Goal: Task Accomplishment & Management: Complete application form

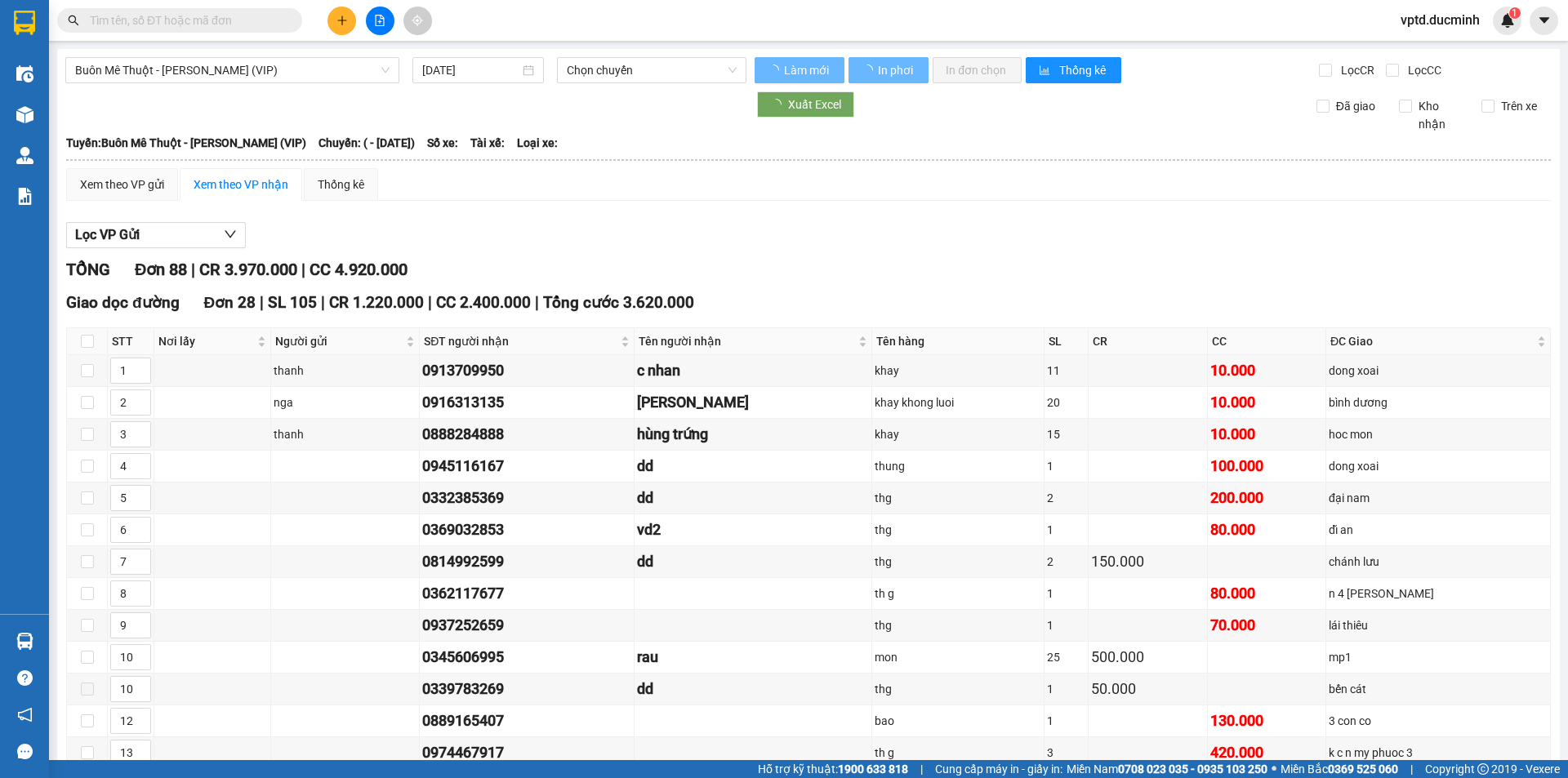
type input "[DATE]"
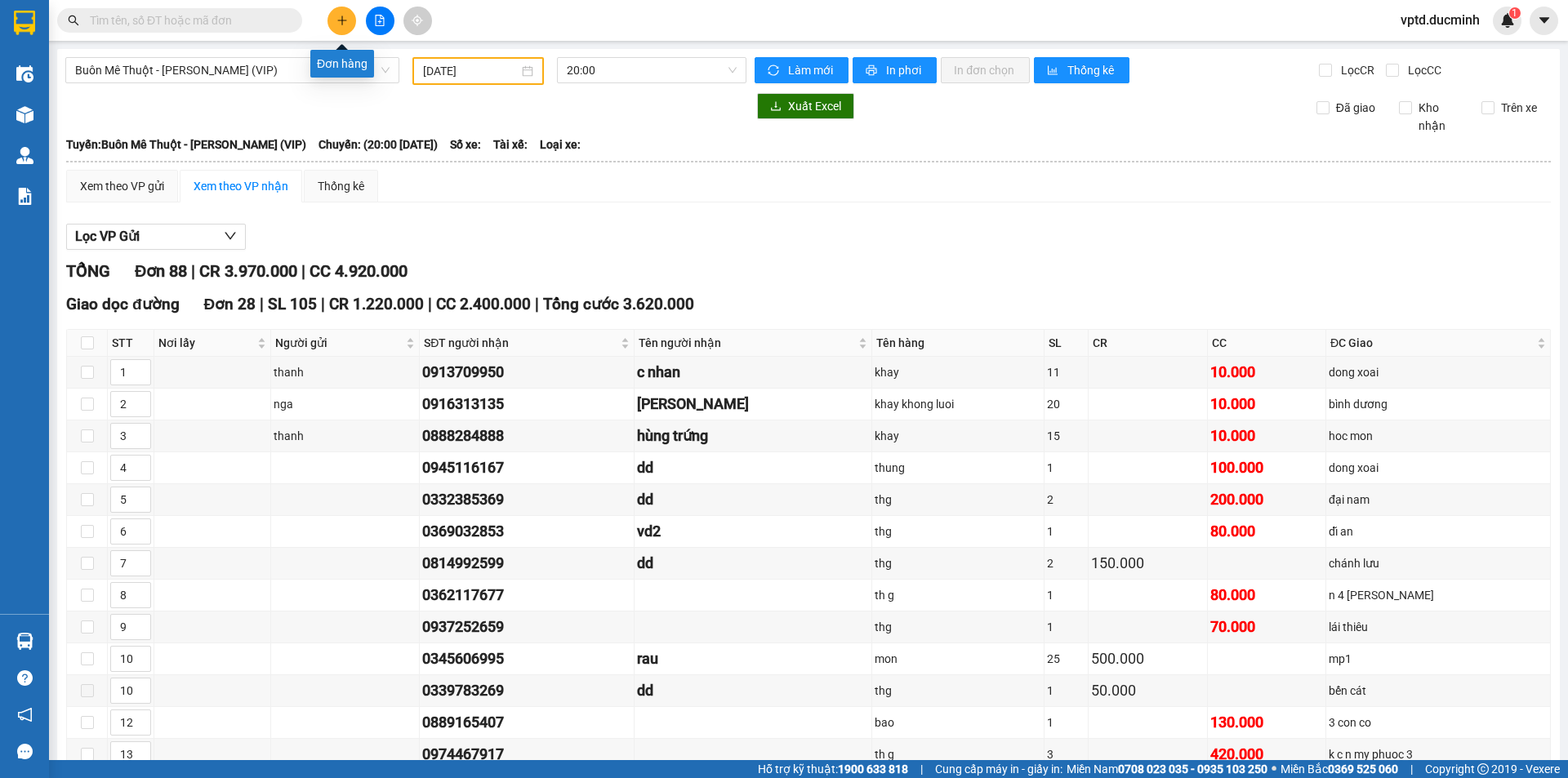
click at [336, 18] on icon "plus" at bounding box center [342, 20] width 12 height 12
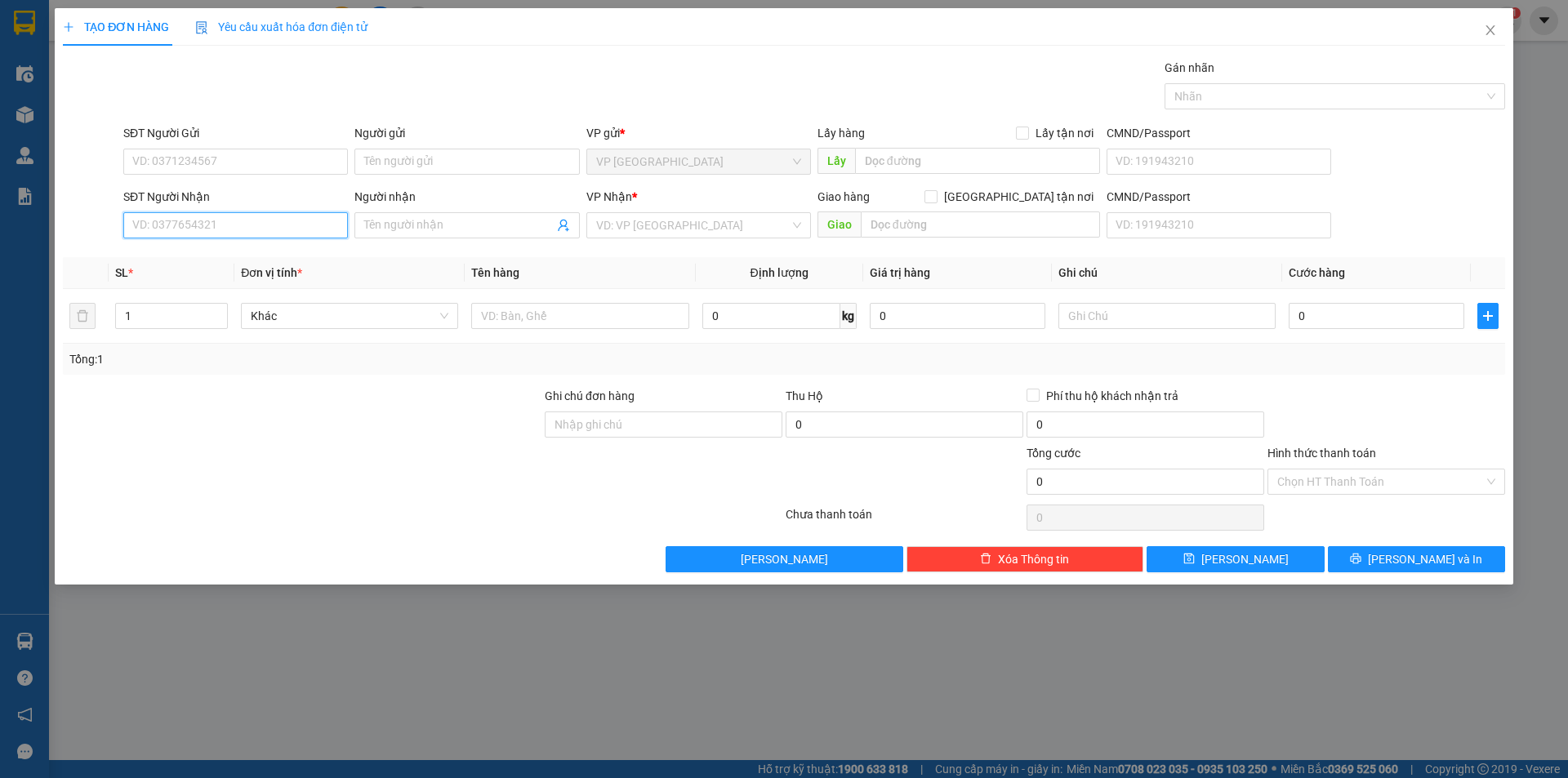
click at [157, 221] on input "SĐT Người Nhận" at bounding box center [235, 225] width 225 height 26
click at [192, 252] on div "0973553099 - van anh" at bounding box center [235, 258] width 205 height 18
type input "0973553099"
type input "van anh"
type input "vd2"
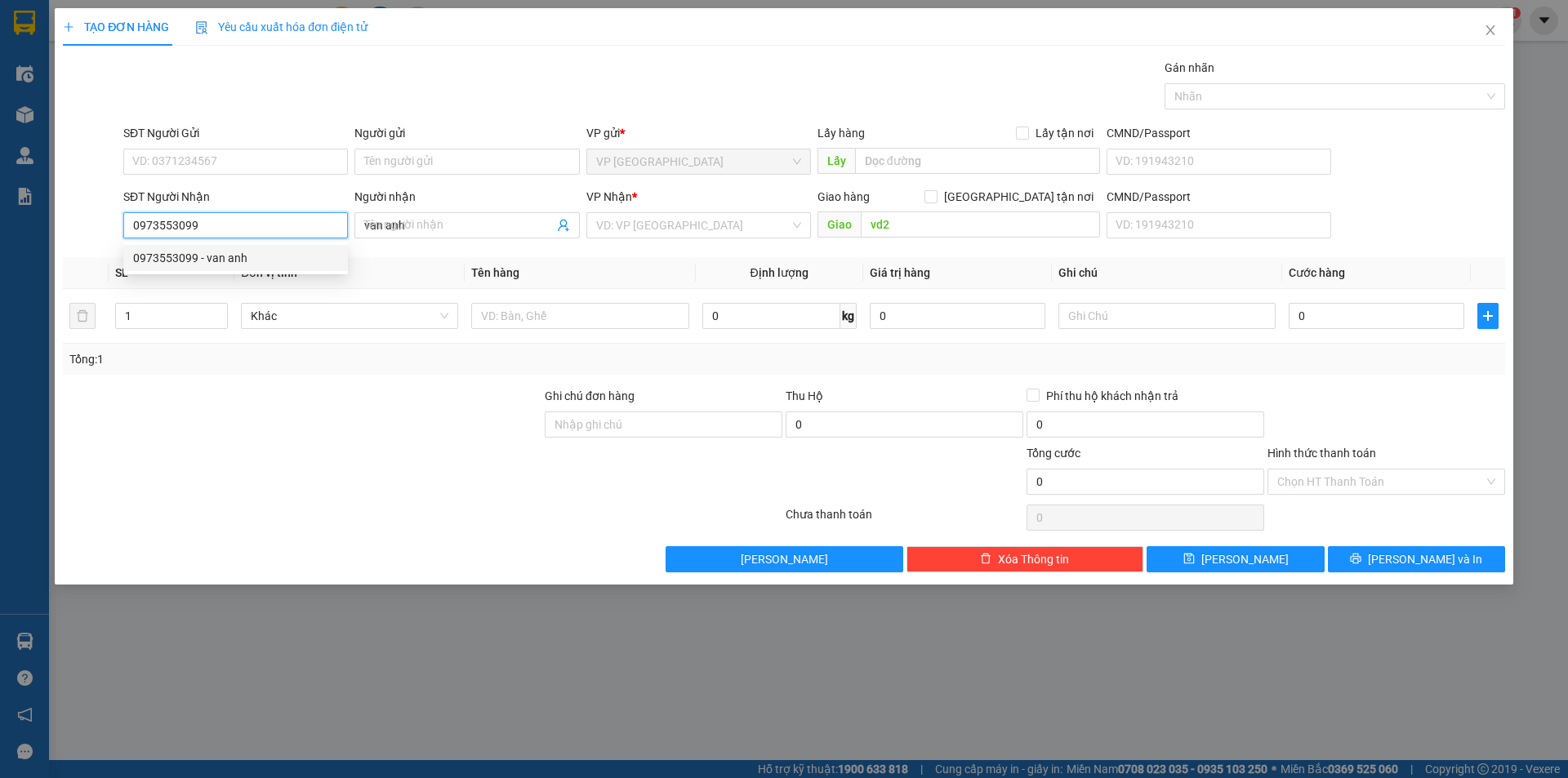
type input "60.000"
type input "0973553099"
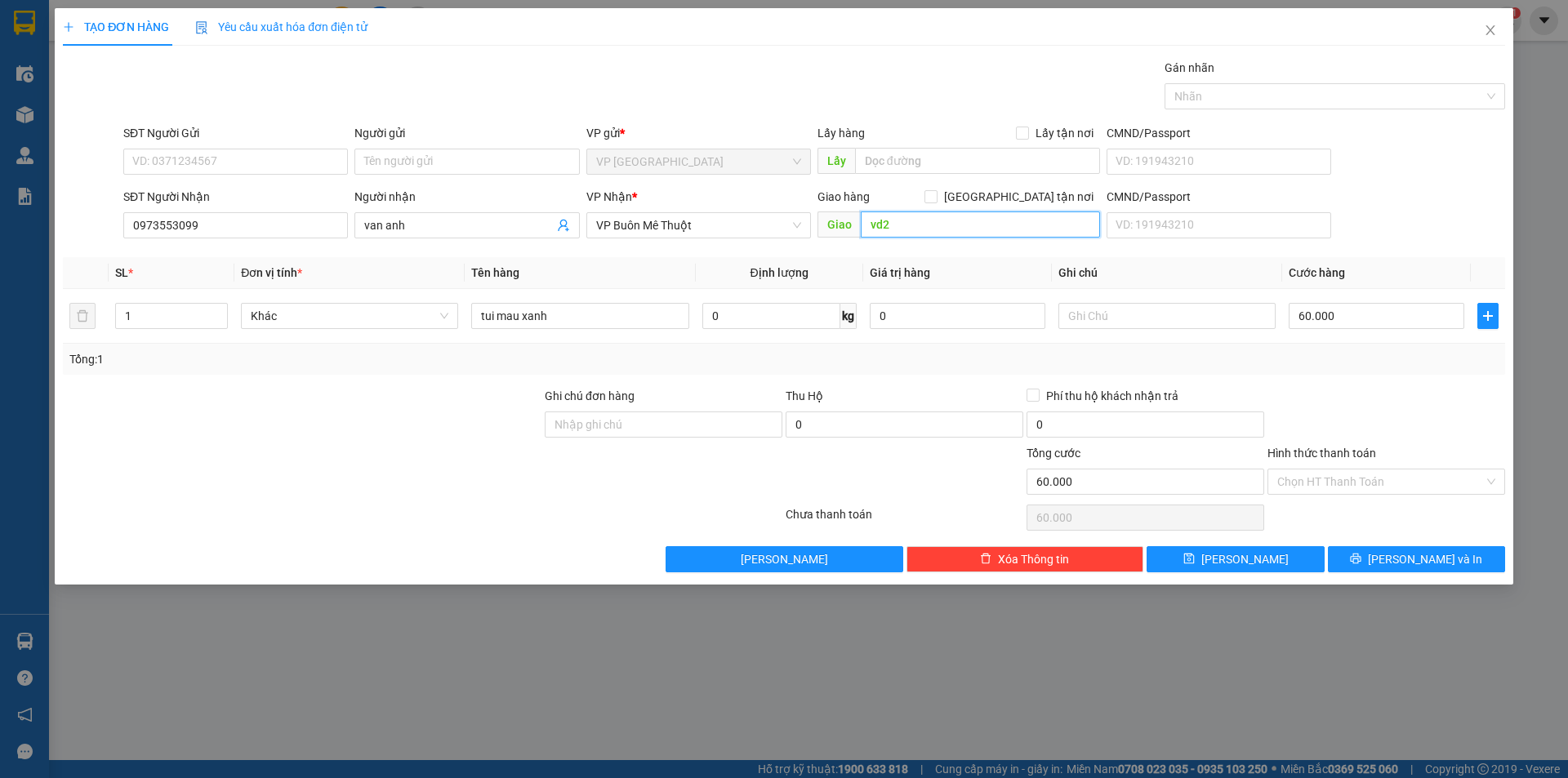
click at [893, 218] on input "vd2" at bounding box center [980, 224] width 239 height 26
click at [671, 224] on span "VP Buôn Mê Thuột" at bounding box center [698, 224] width 205 height 24
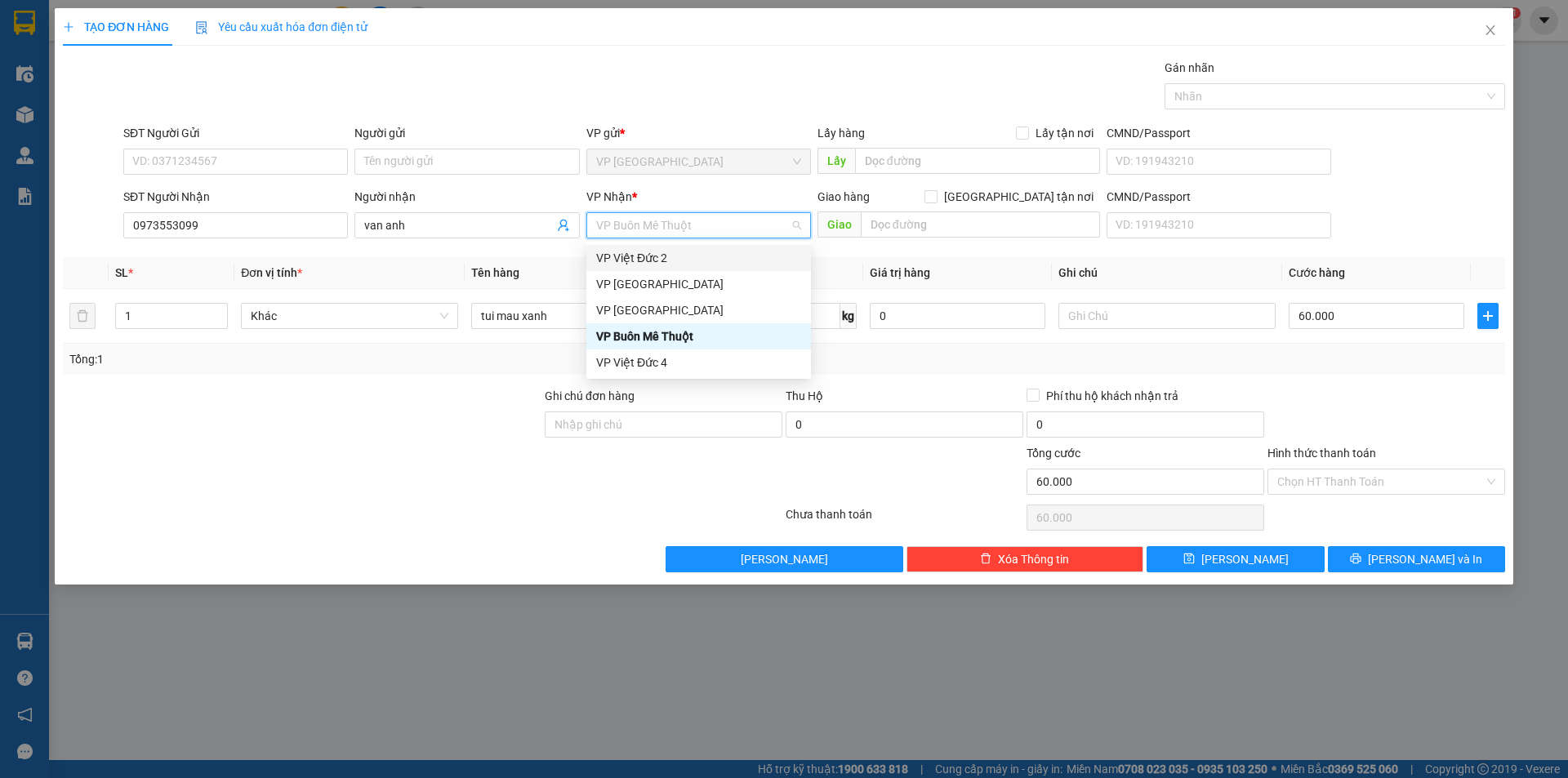
click at [646, 253] on div "VP Việt Đức 2" at bounding box center [698, 258] width 205 height 18
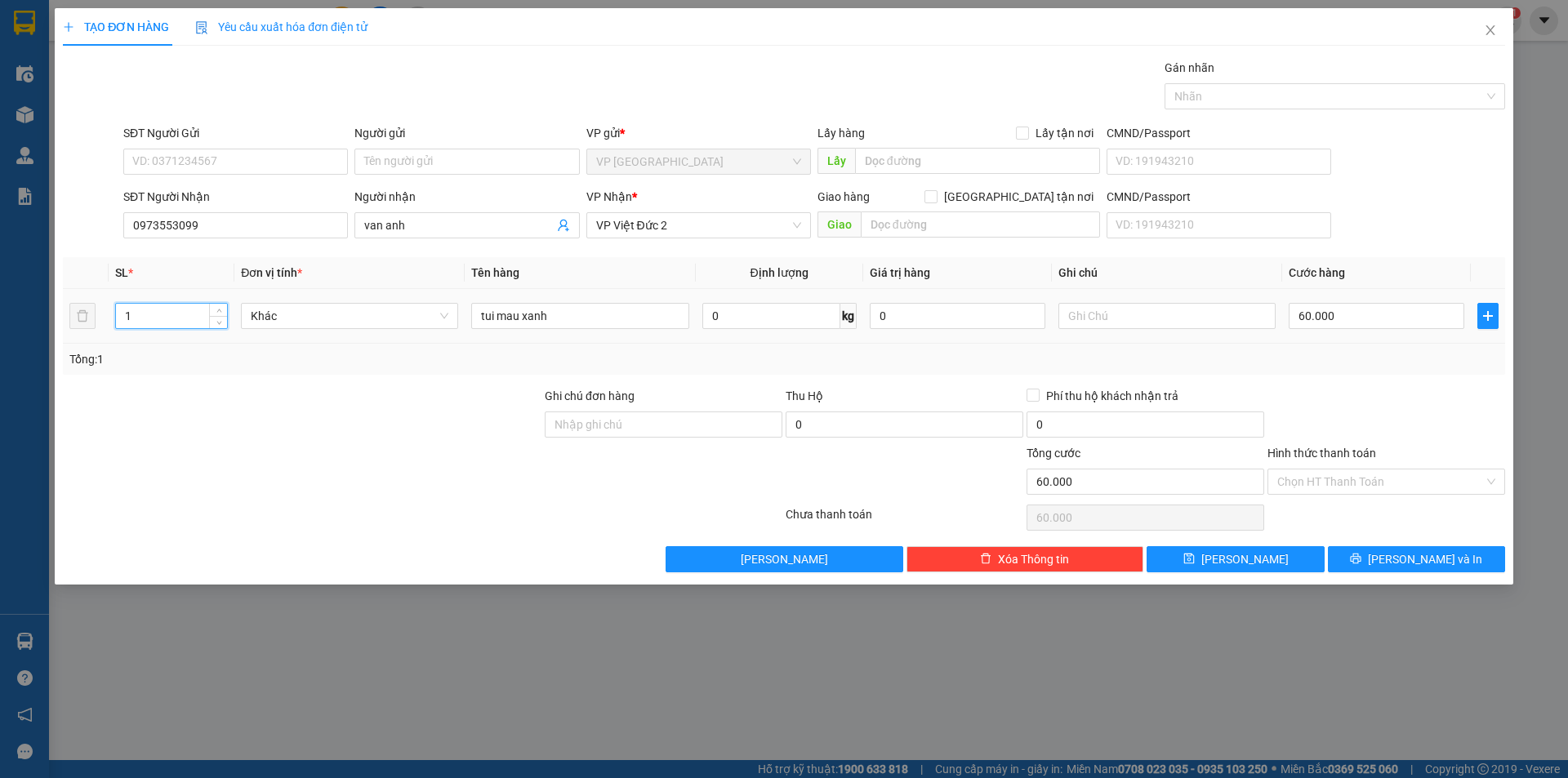
click at [195, 316] on input "1" at bounding box center [171, 316] width 111 height 24
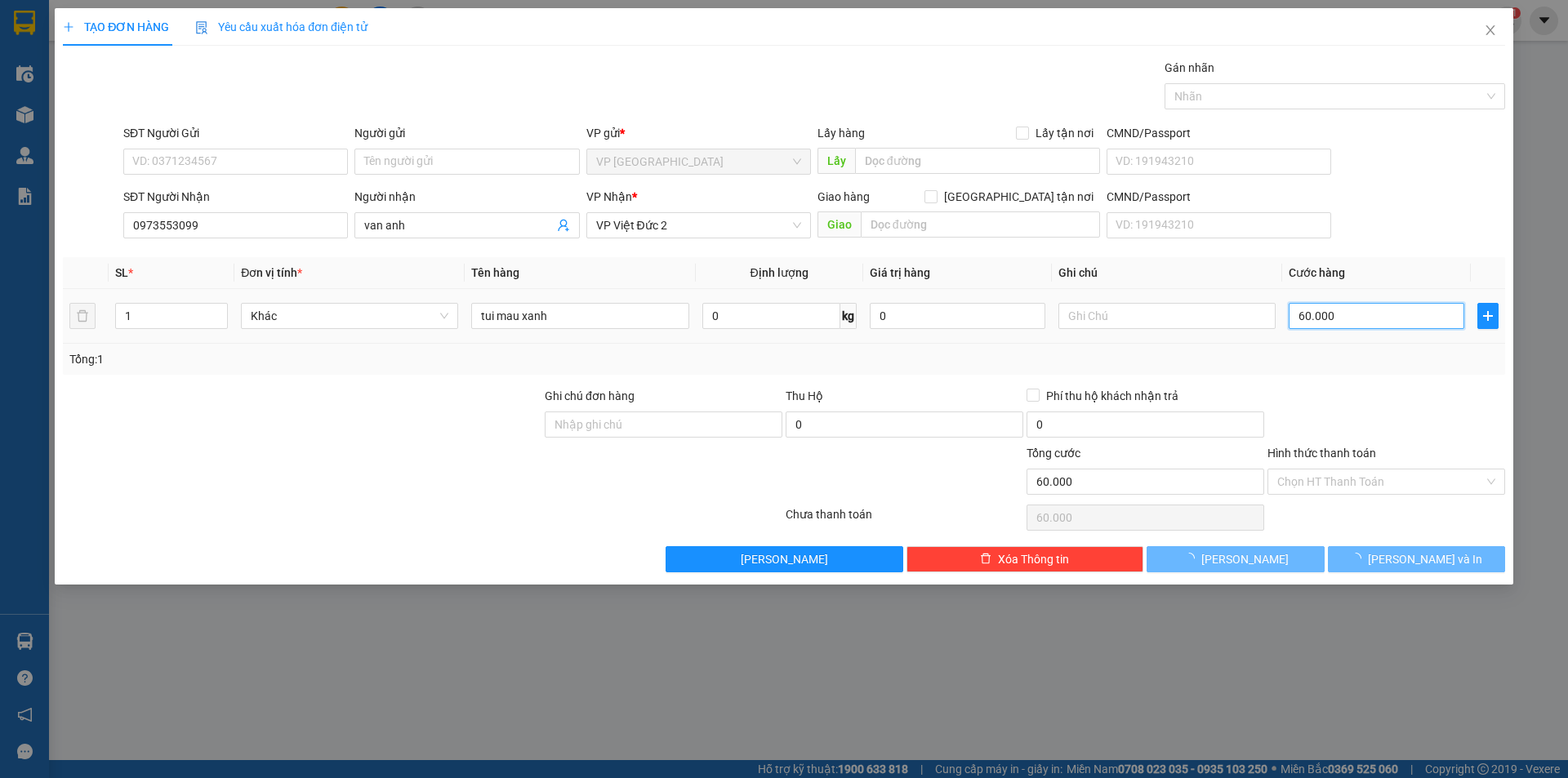
click at [1354, 323] on input "60.000" at bounding box center [1376, 316] width 176 height 26
type input "0"
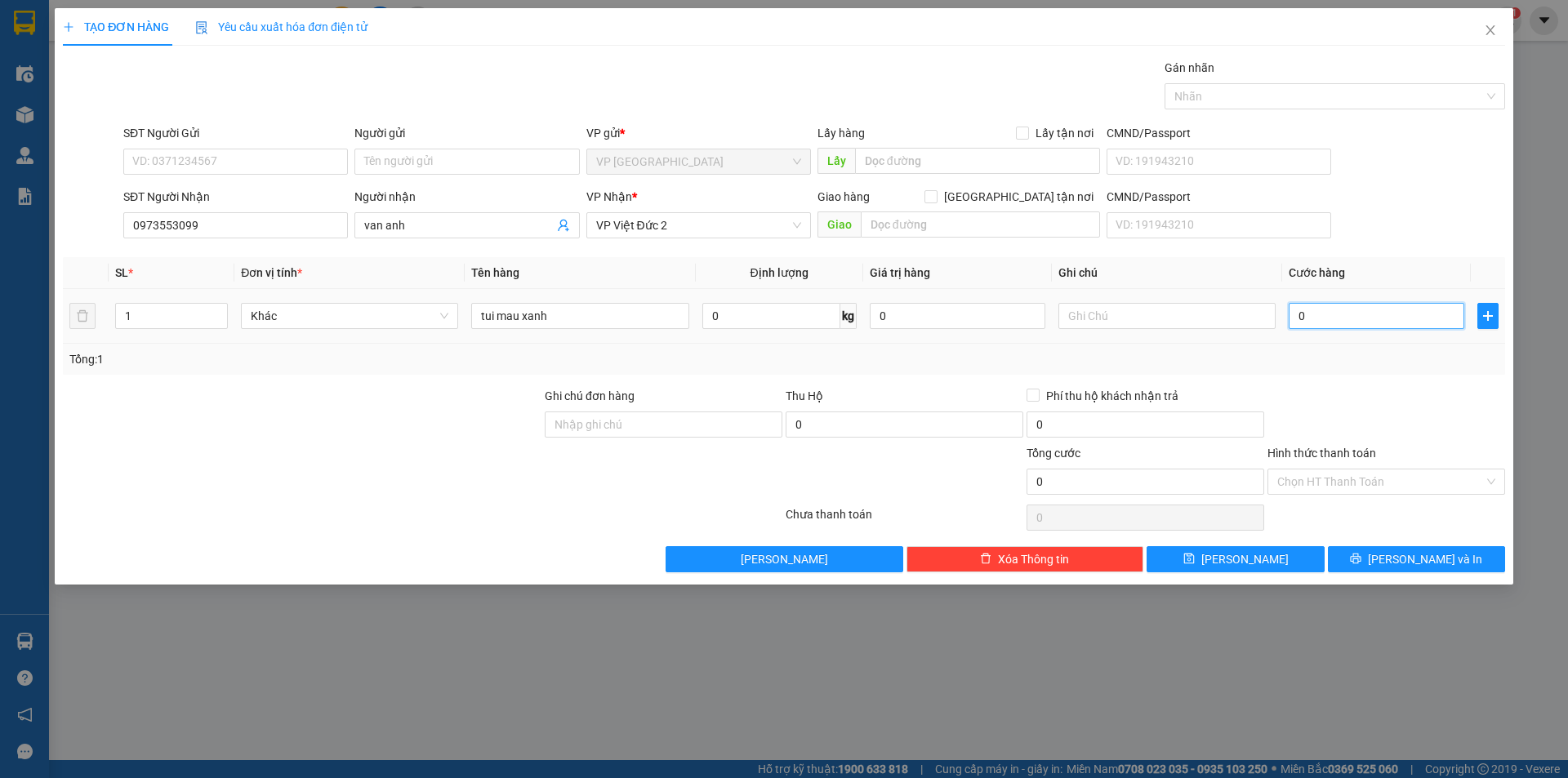
type input "6"
type input "06"
type input "60"
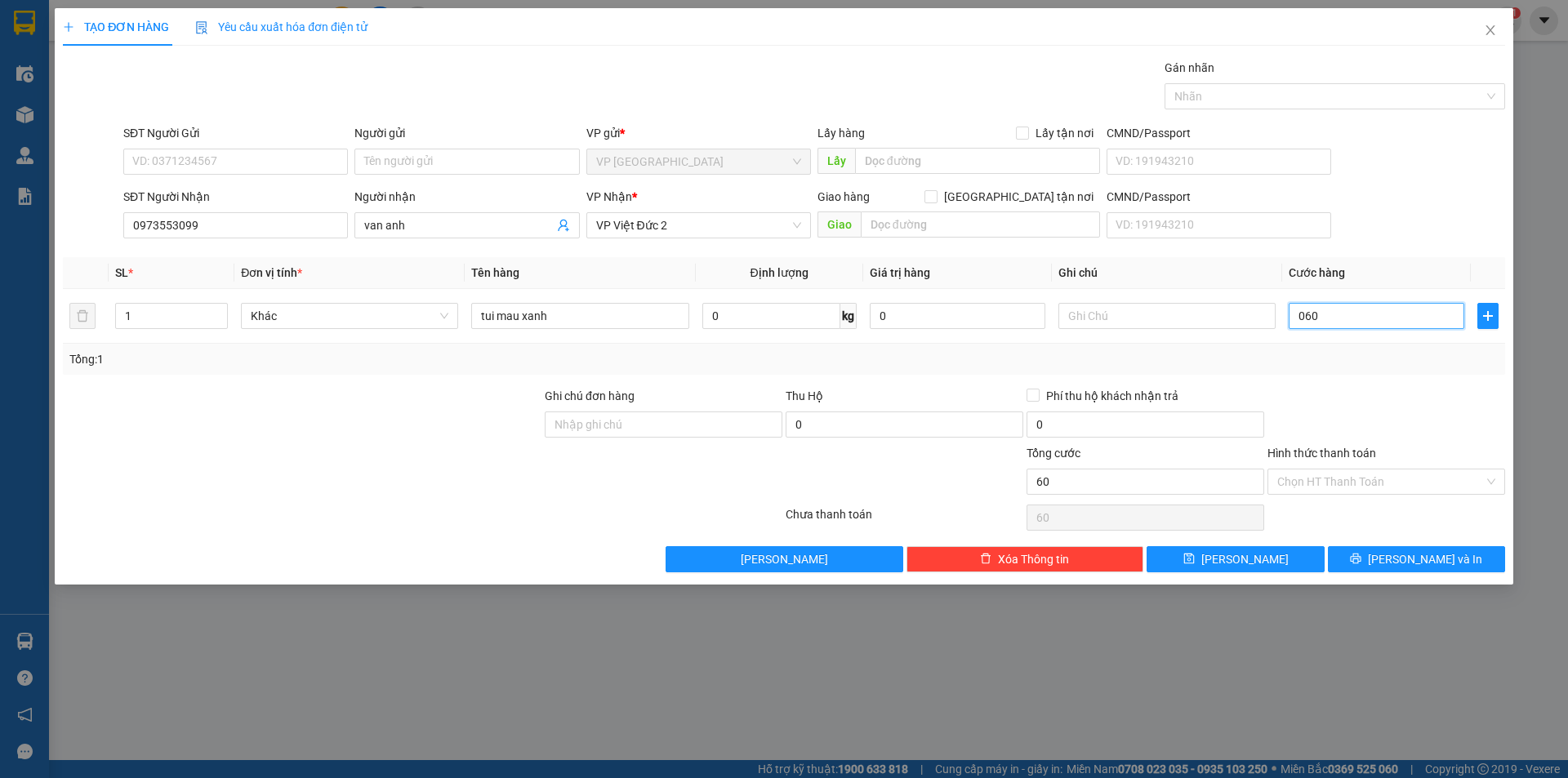
type input "060"
type input "60.000"
click at [1336, 387] on div at bounding box center [1386, 415] width 241 height 57
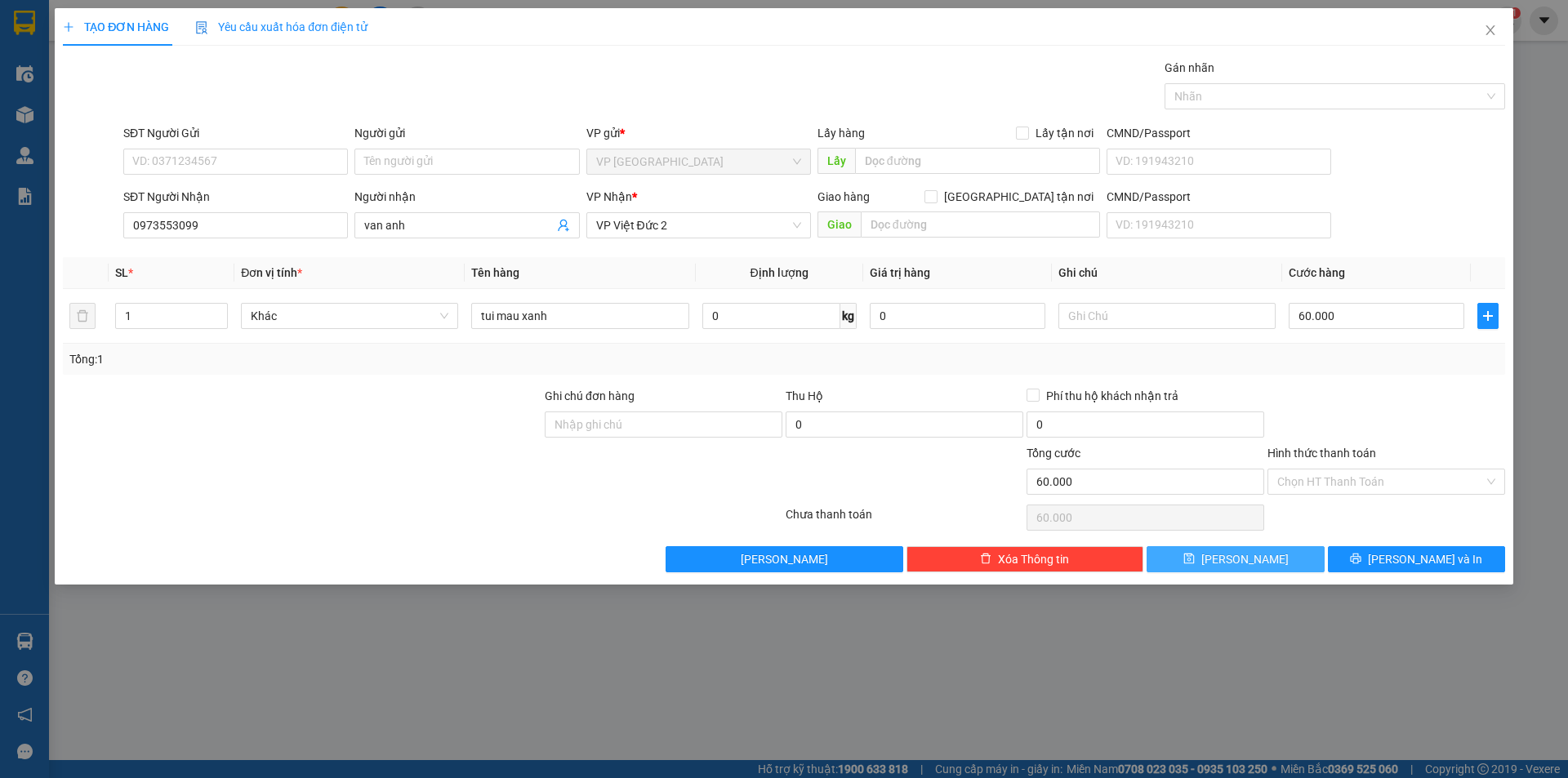
click at [1256, 562] on button "[PERSON_NAME]" at bounding box center [1235, 559] width 178 height 26
type input "0"
click at [1493, 32] on icon "close" at bounding box center [1490, 30] width 13 height 13
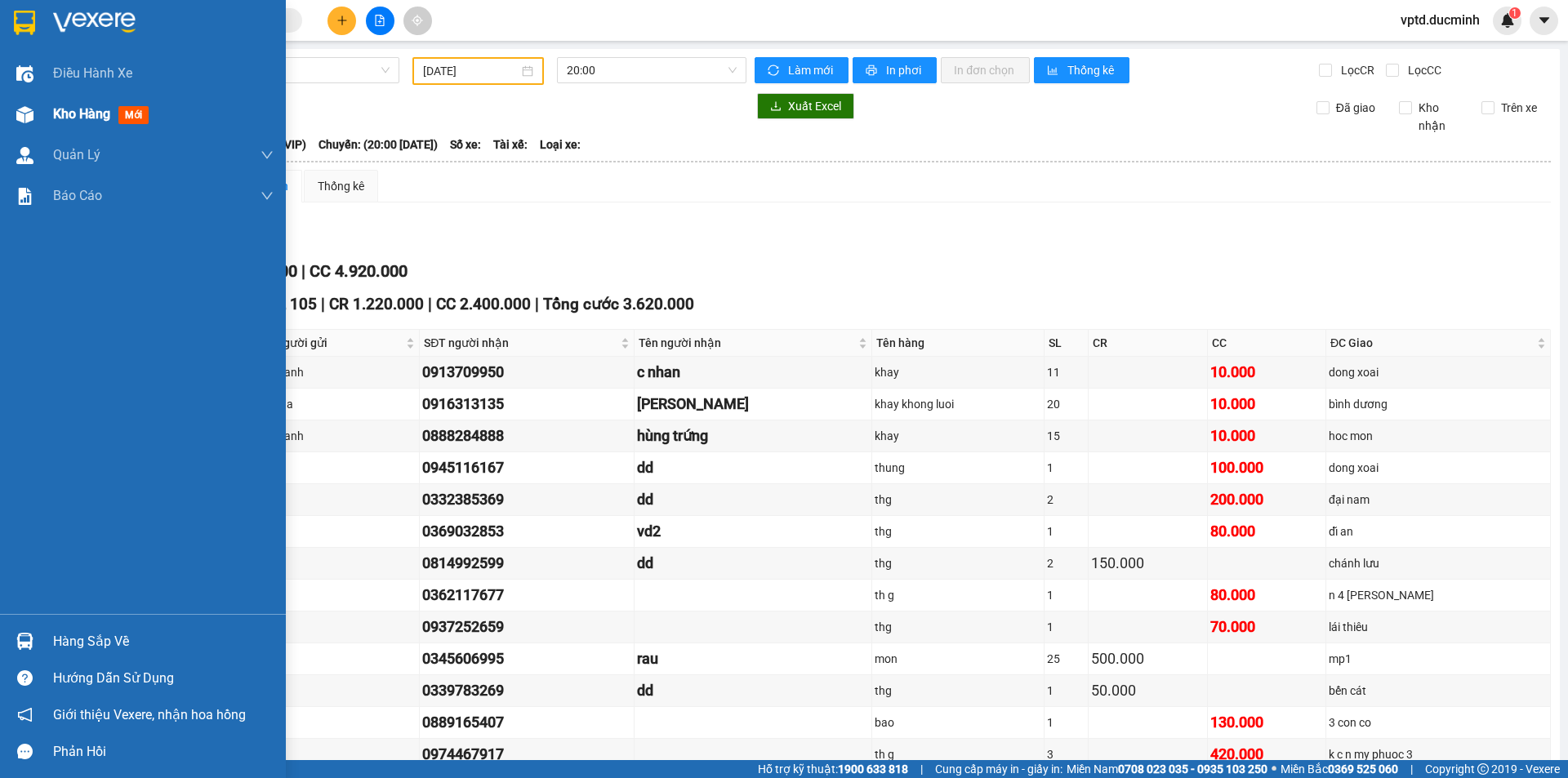
click at [62, 105] on div "Kho hàng mới" at bounding box center [104, 114] width 102 height 21
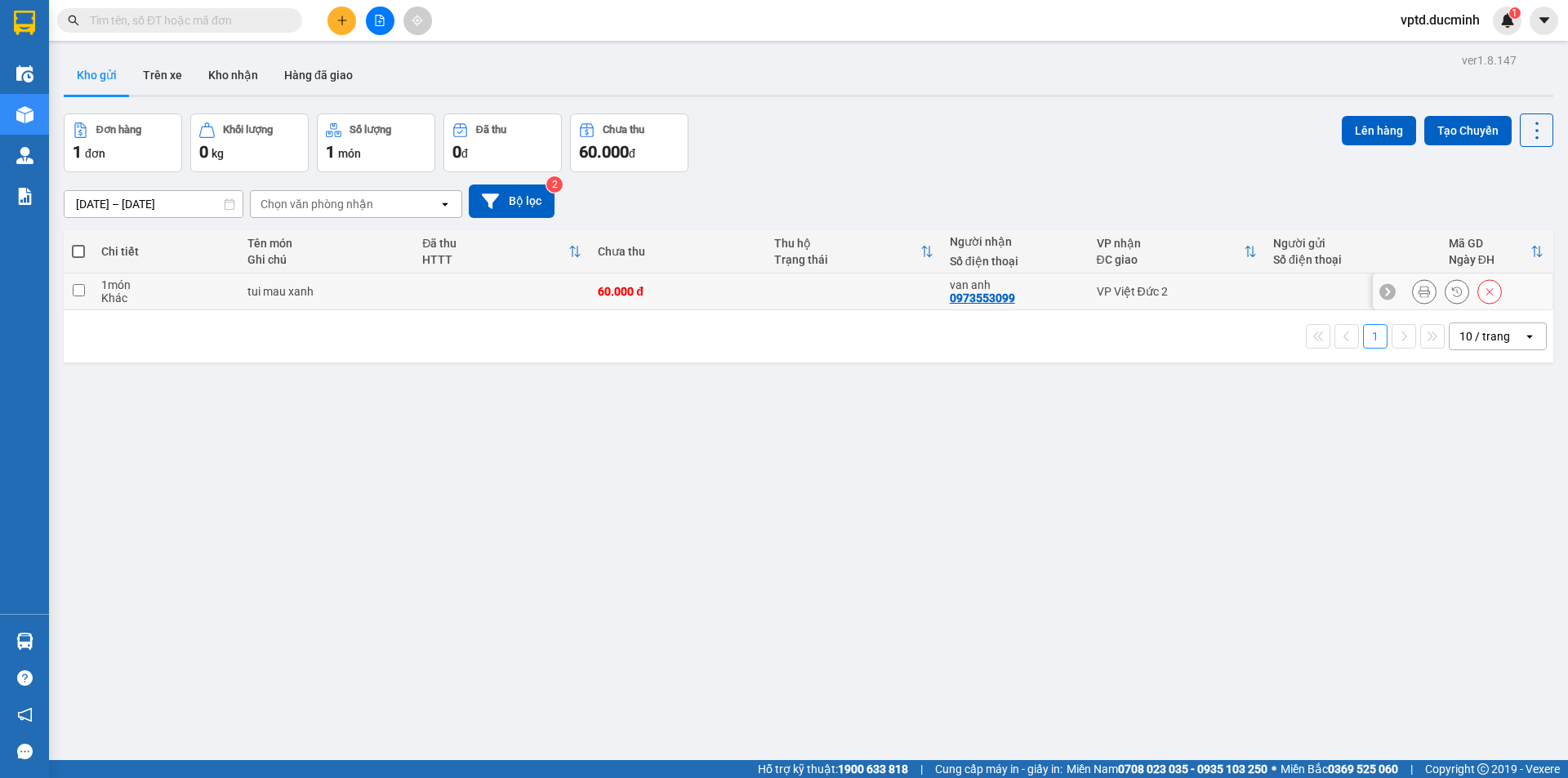
click at [82, 288] on input "checkbox" at bounding box center [79, 290] width 13 height 13
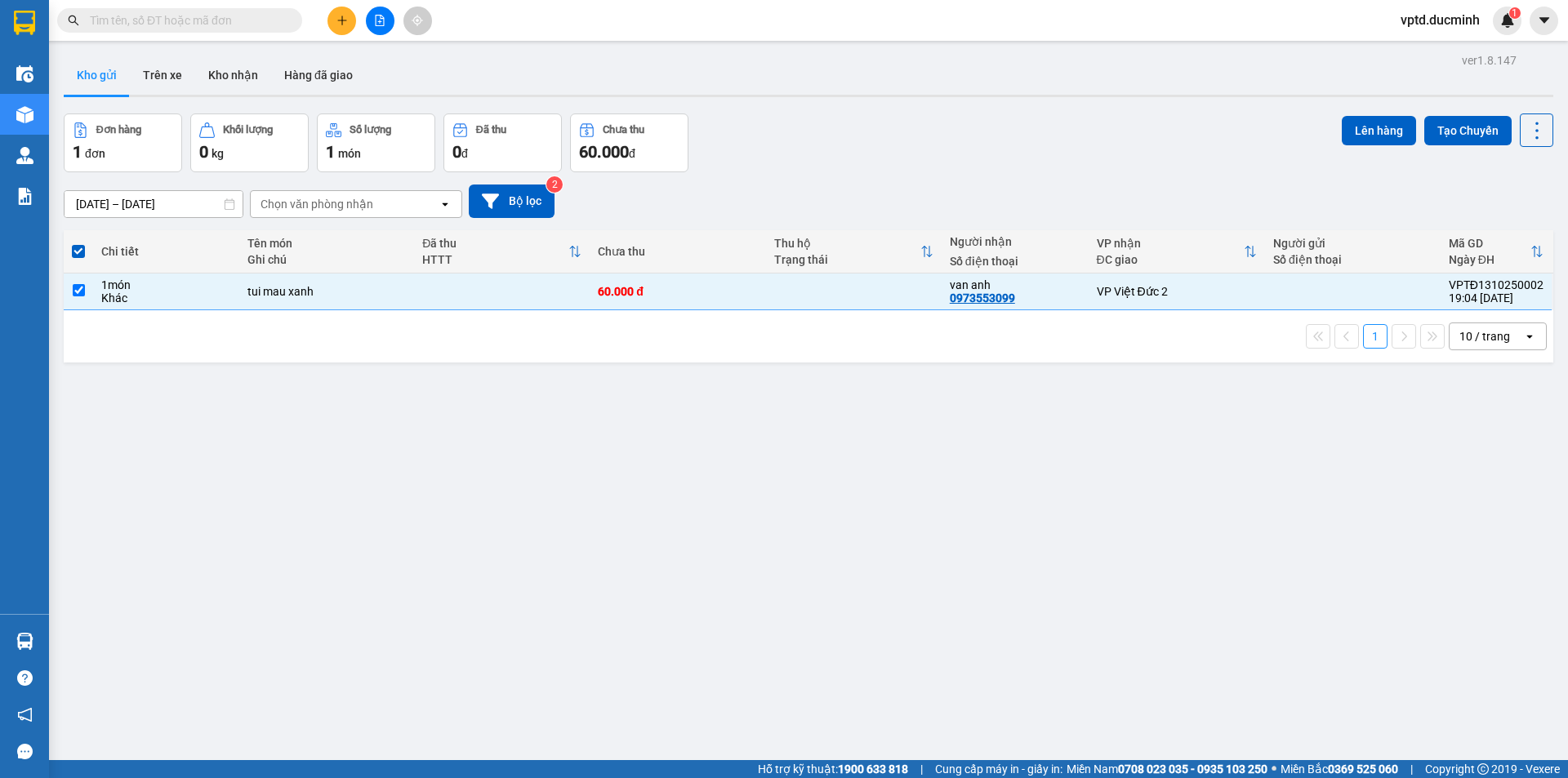
click at [75, 253] on span at bounding box center [78, 252] width 13 height 13
click at [78, 243] on input "checkbox" at bounding box center [78, 243] width 0 height 0
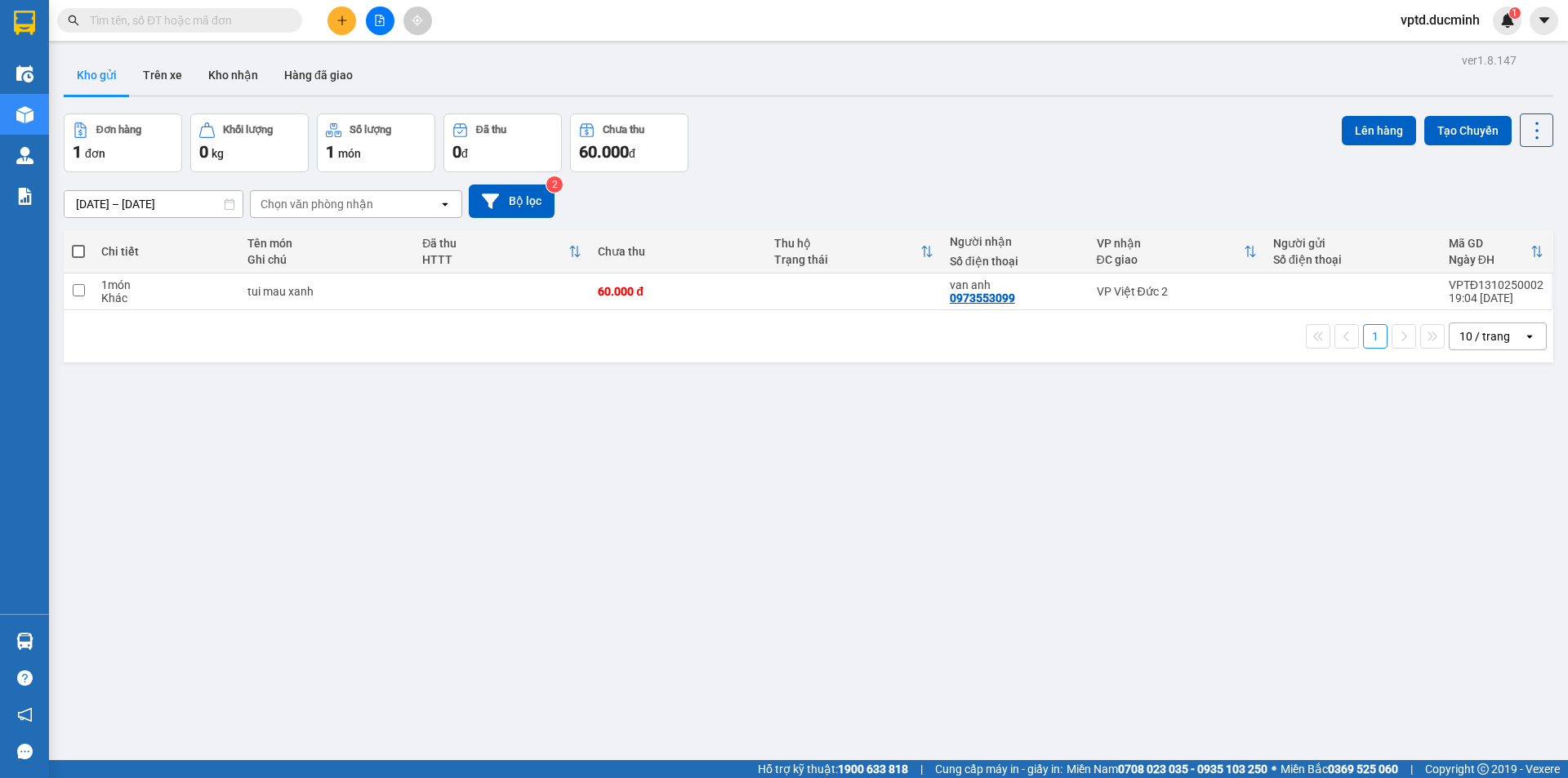
click at [78, 247] on span at bounding box center [78, 252] width 13 height 13
click at [78, 243] on input "checkbox" at bounding box center [78, 243] width 0 height 0
checkbox input "true"
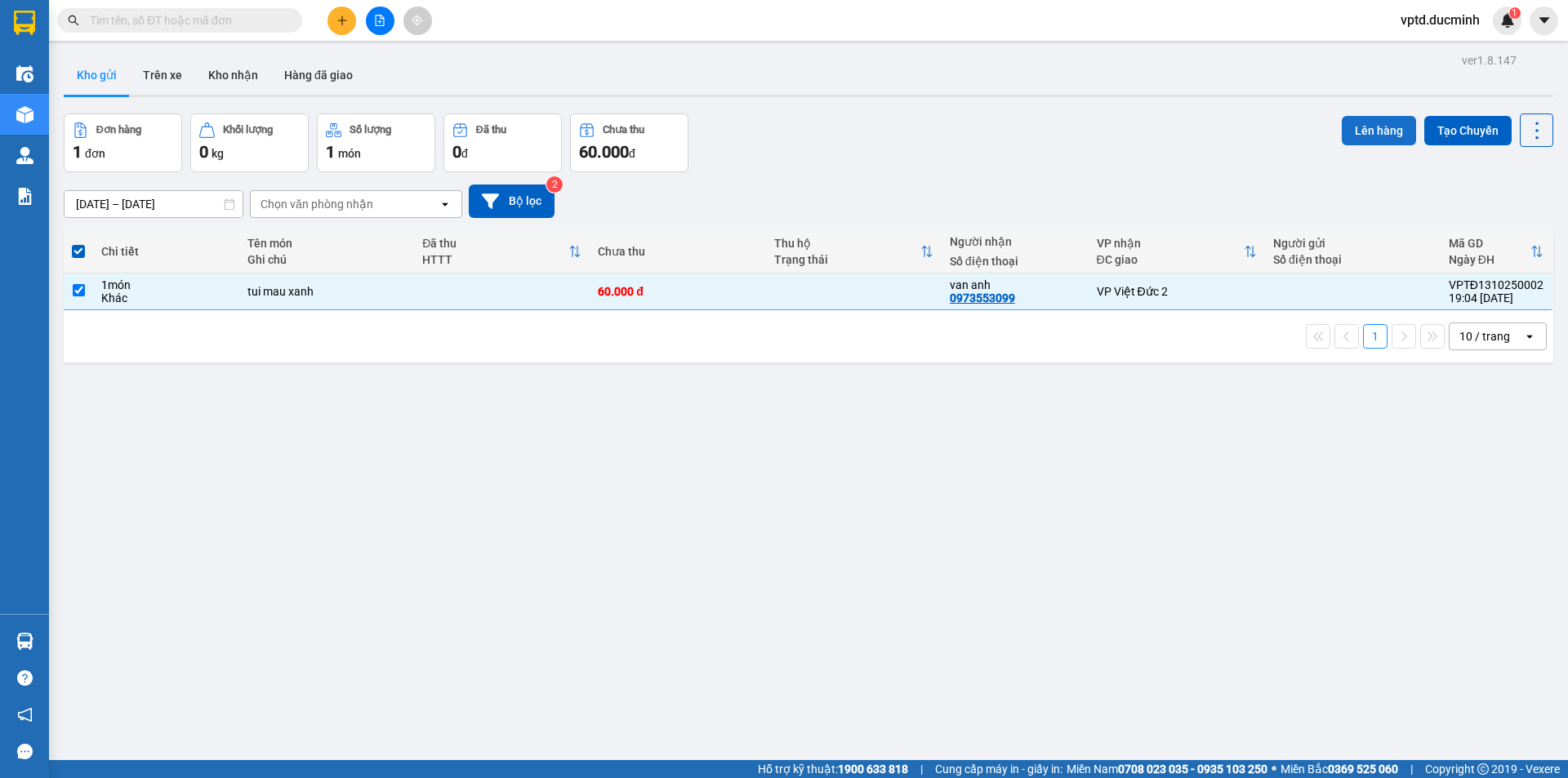
click at [1381, 137] on button "Lên hàng" at bounding box center [1379, 131] width 74 height 30
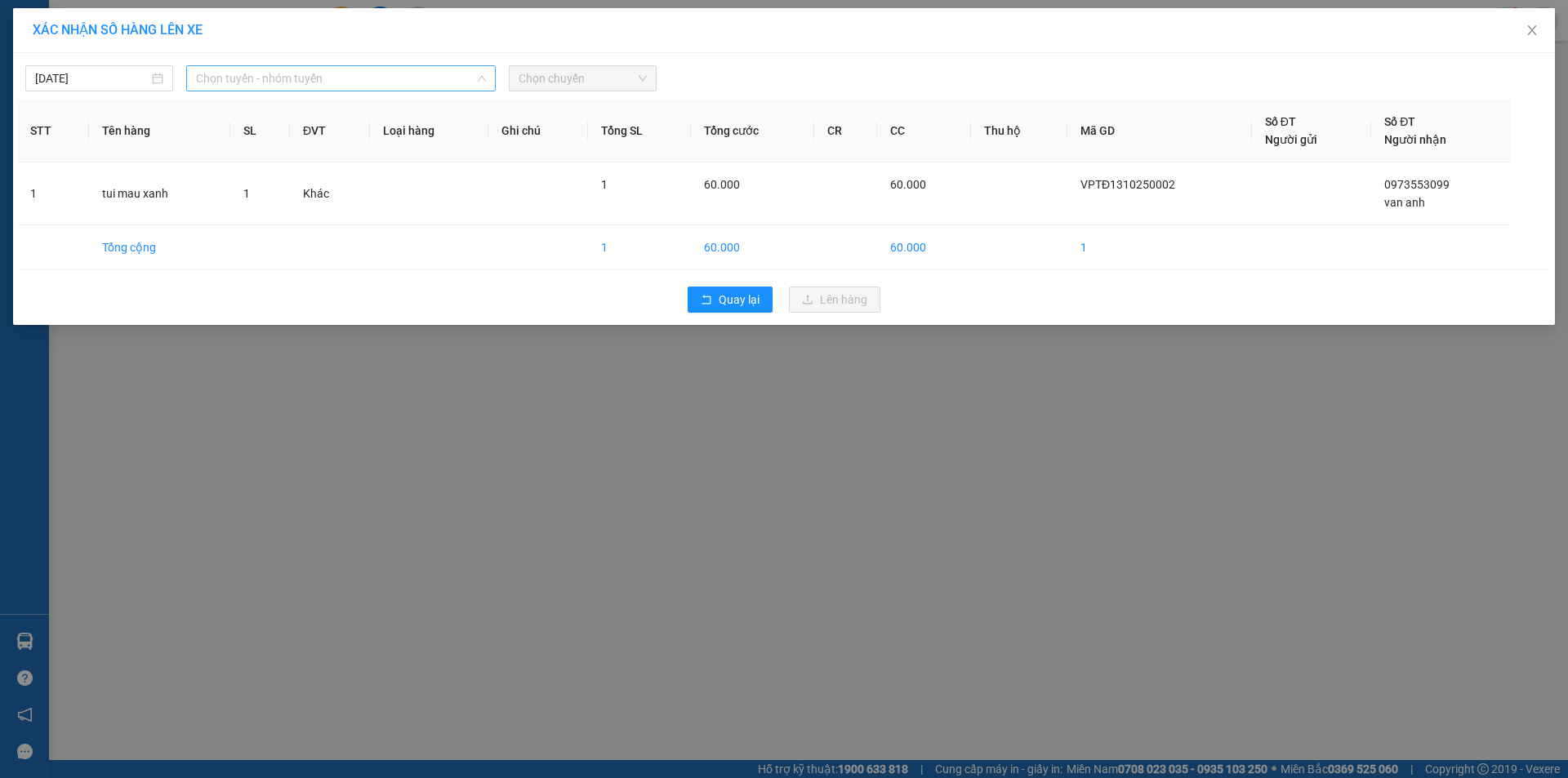
click at [360, 79] on span "Chọn tuyến - nhóm tuyến" at bounding box center [341, 78] width 290 height 24
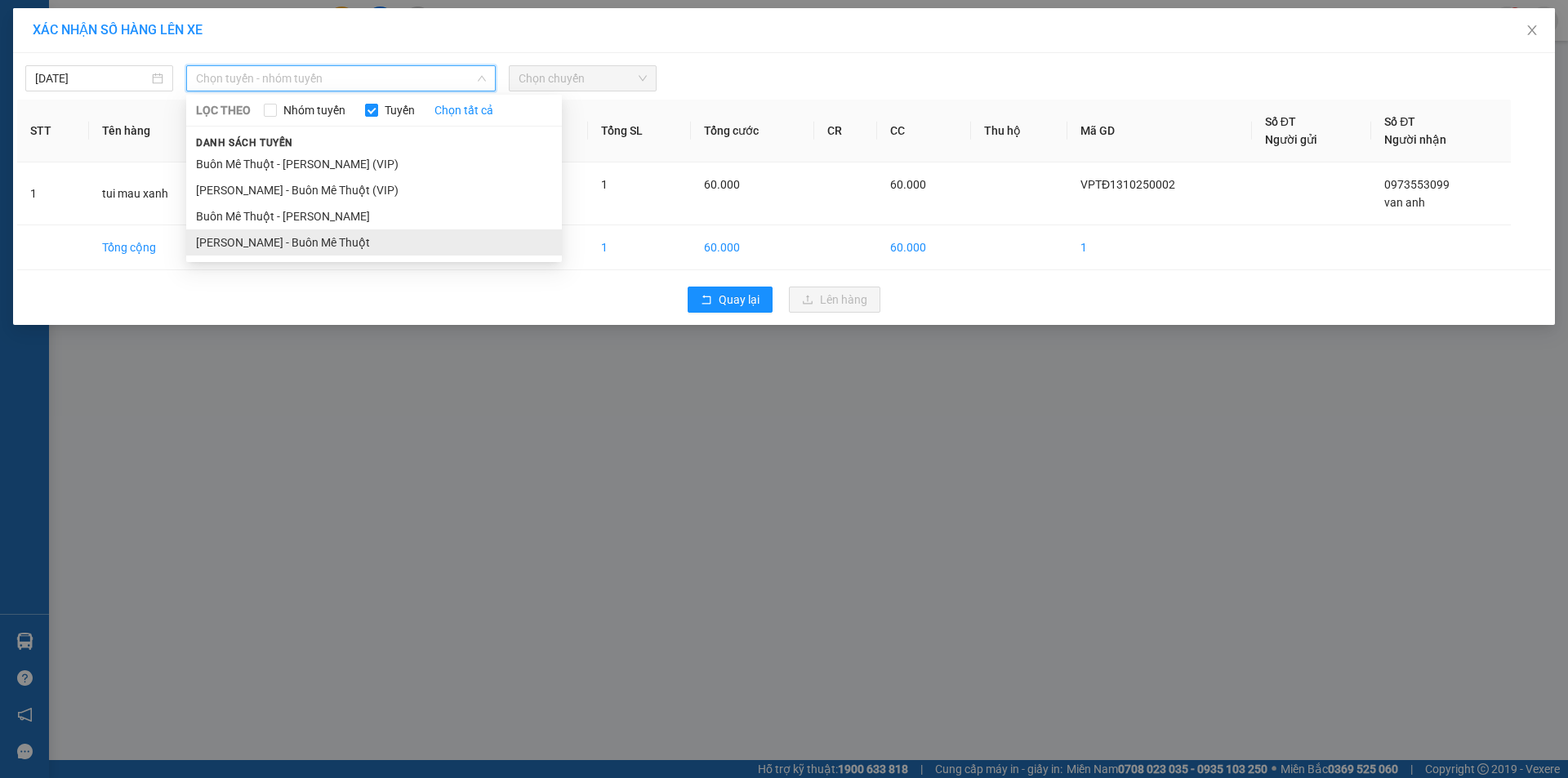
click at [266, 239] on li "[PERSON_NAME] - Buôn Mê Thuột" at bounding box center [374, 243] width 376 height 26
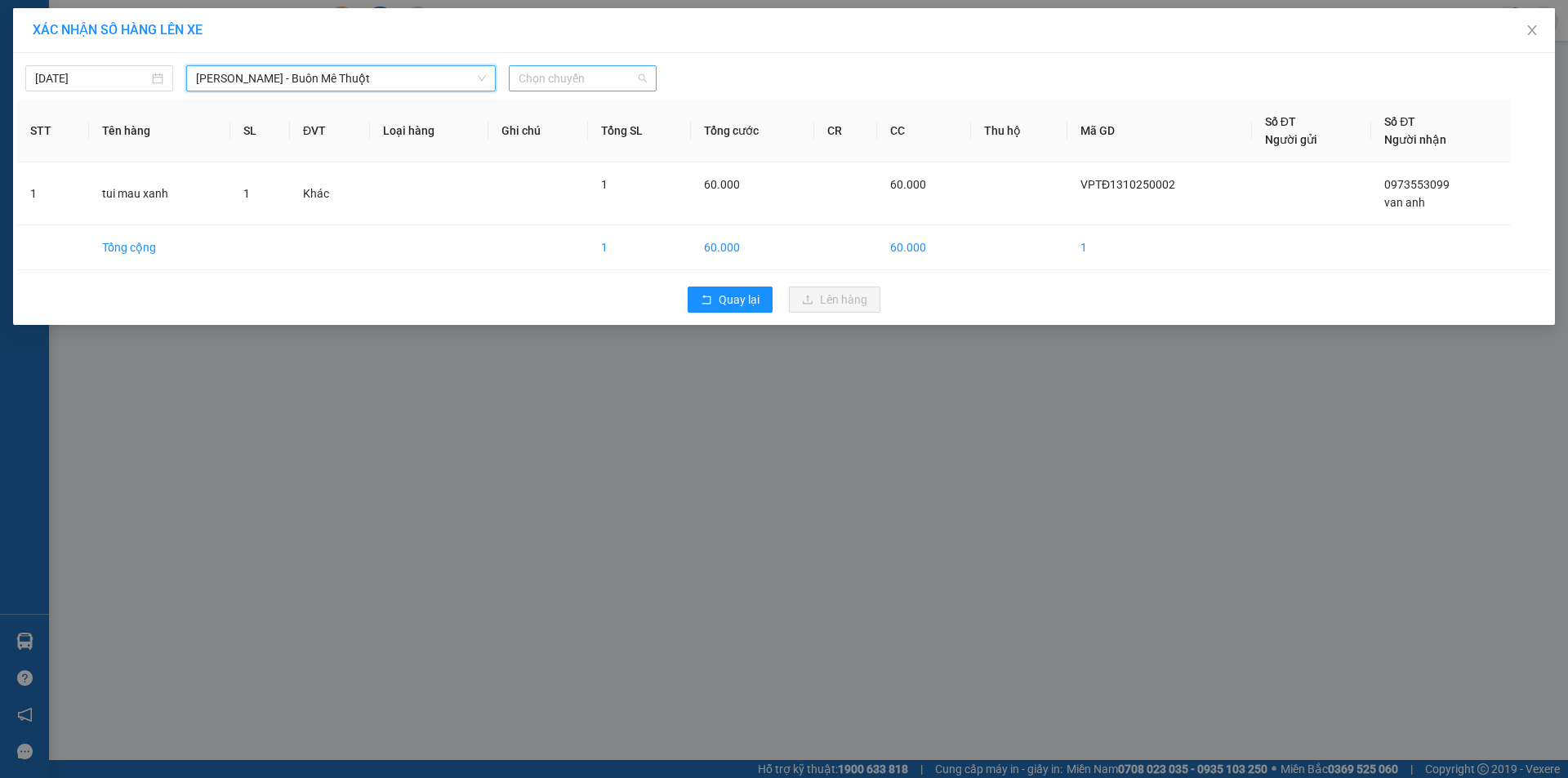
click at [623, 82] on span "Chọn chuyến" at bounding box center [582, 78] width 128 height 24
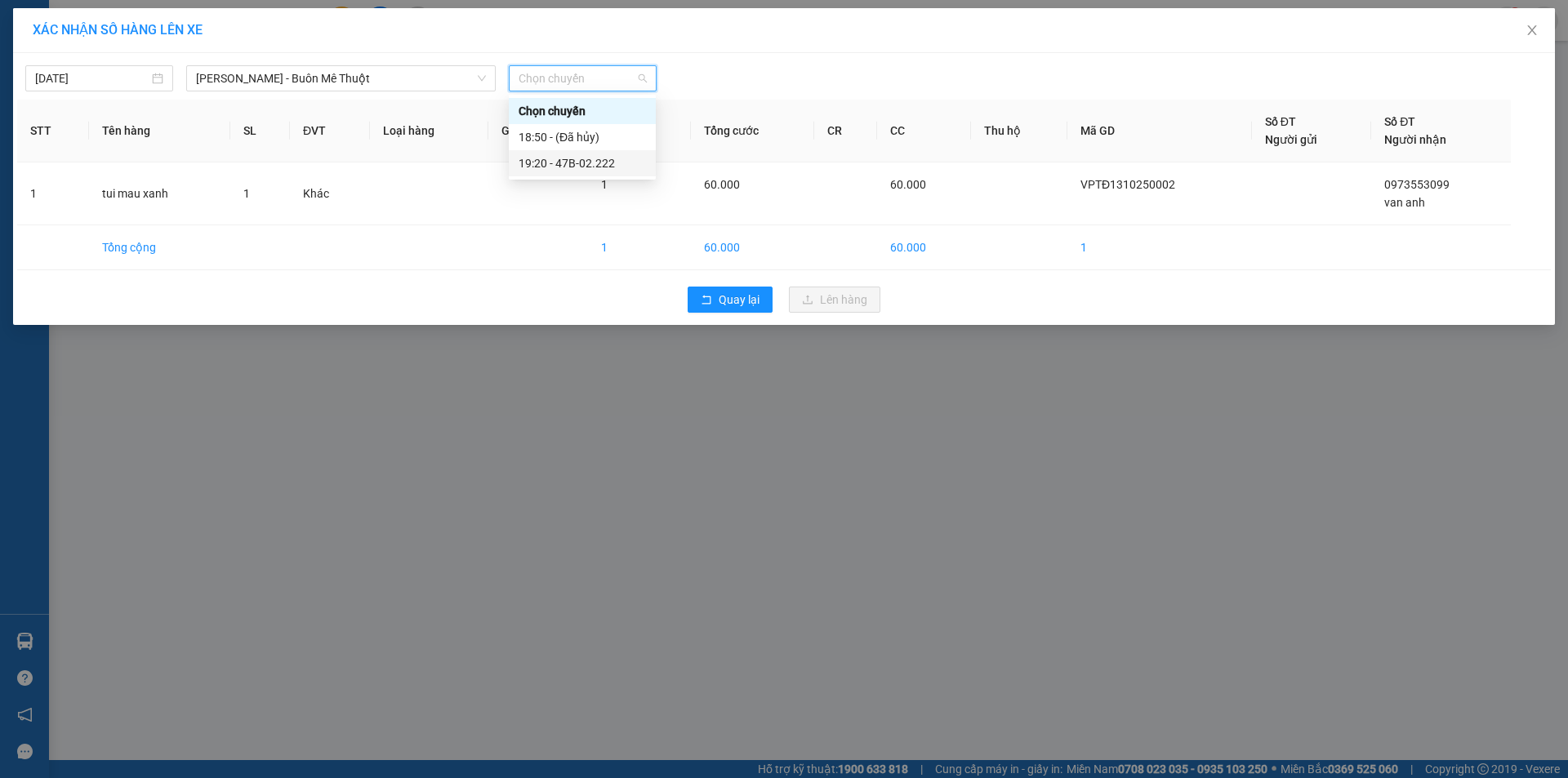
click at [568, 159] on div "19:20 - 47B-02.222" at bounding box center [582, 163] width 127 height 18
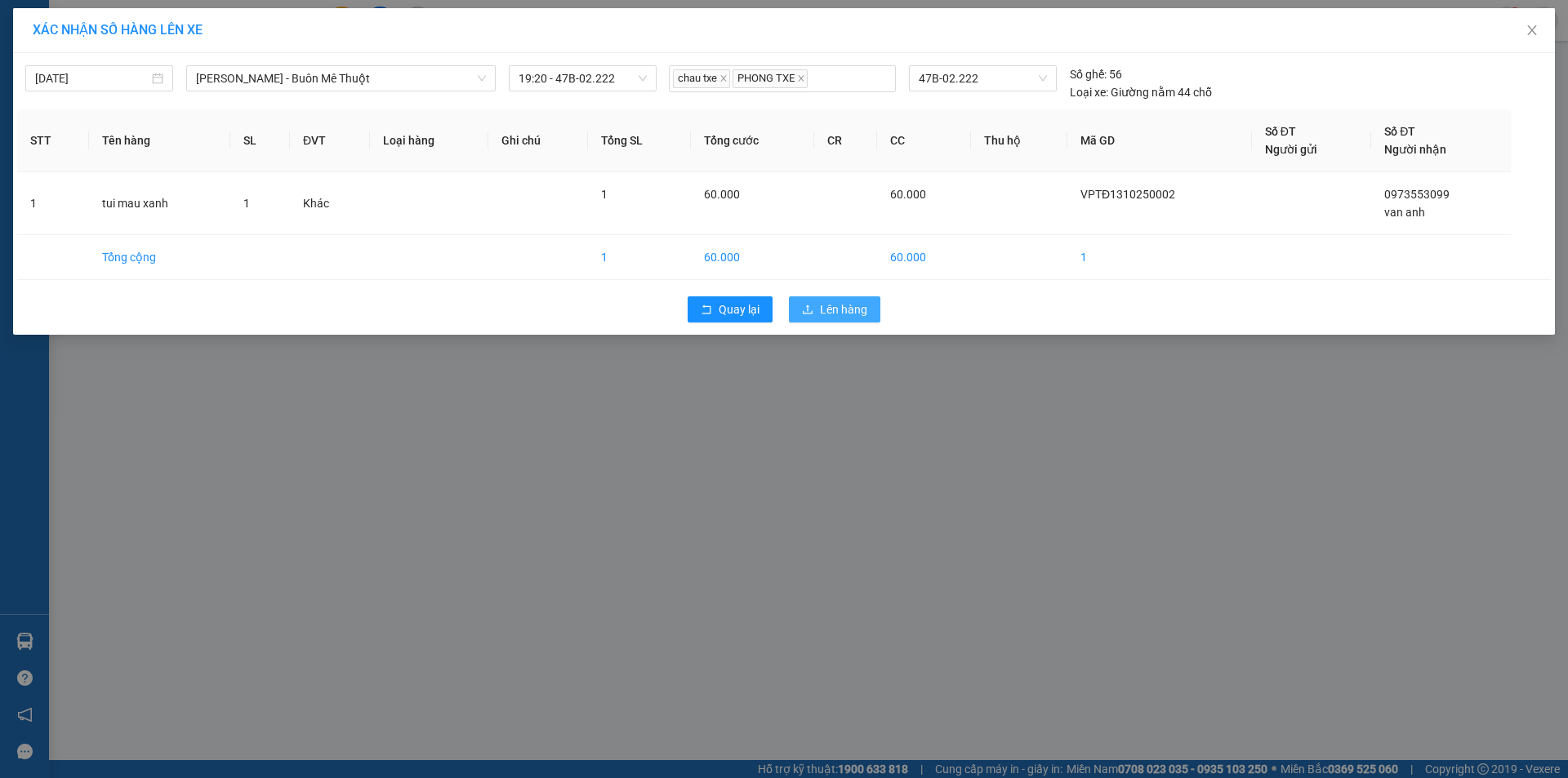
click at [837, 305] on span "Lên hàng" at bounding box center [843, 309] width 48 height 18
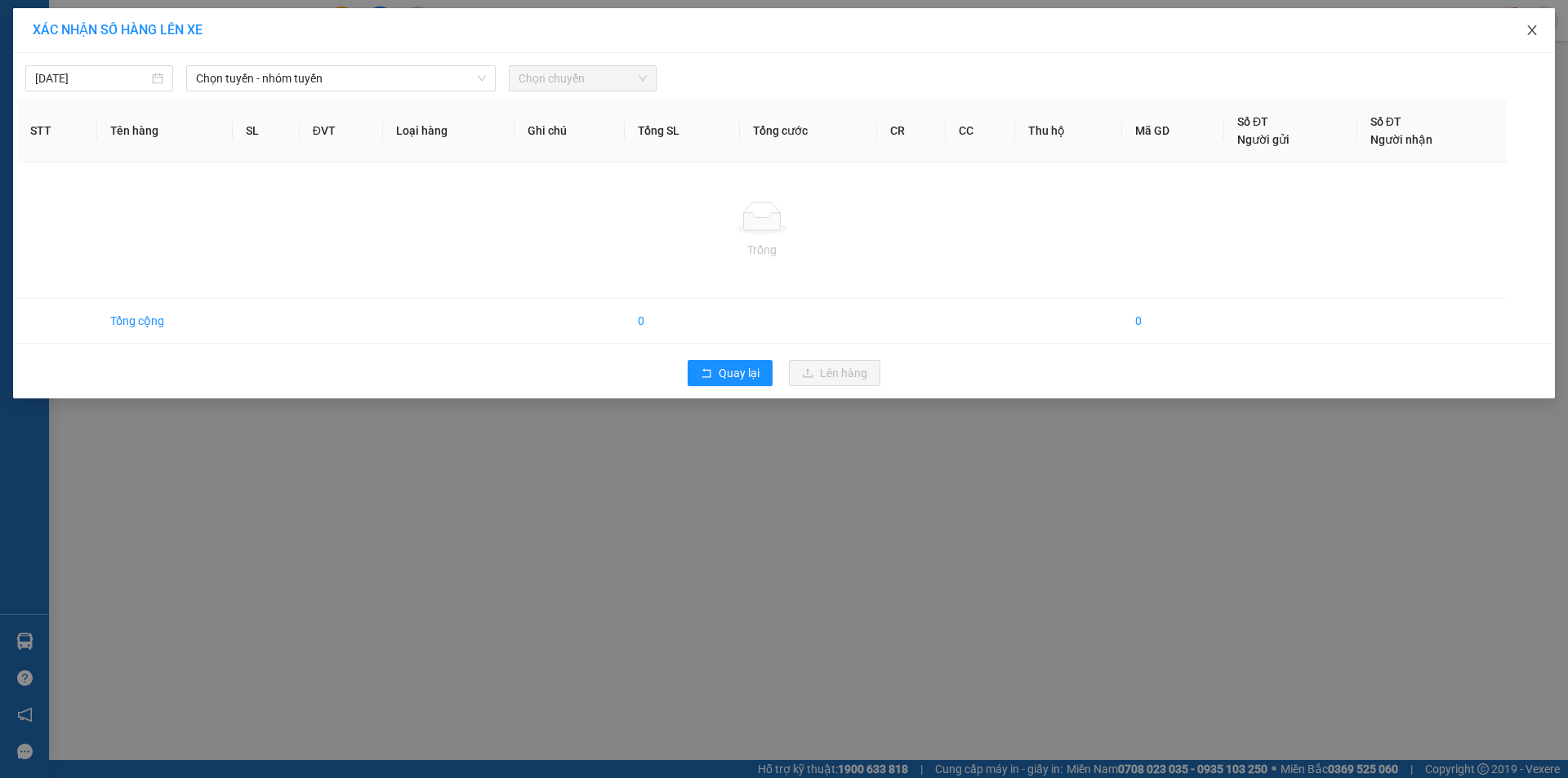
click at [1527, 21] on span "Close" at bounding box center [1532, 31] width 46 height 46
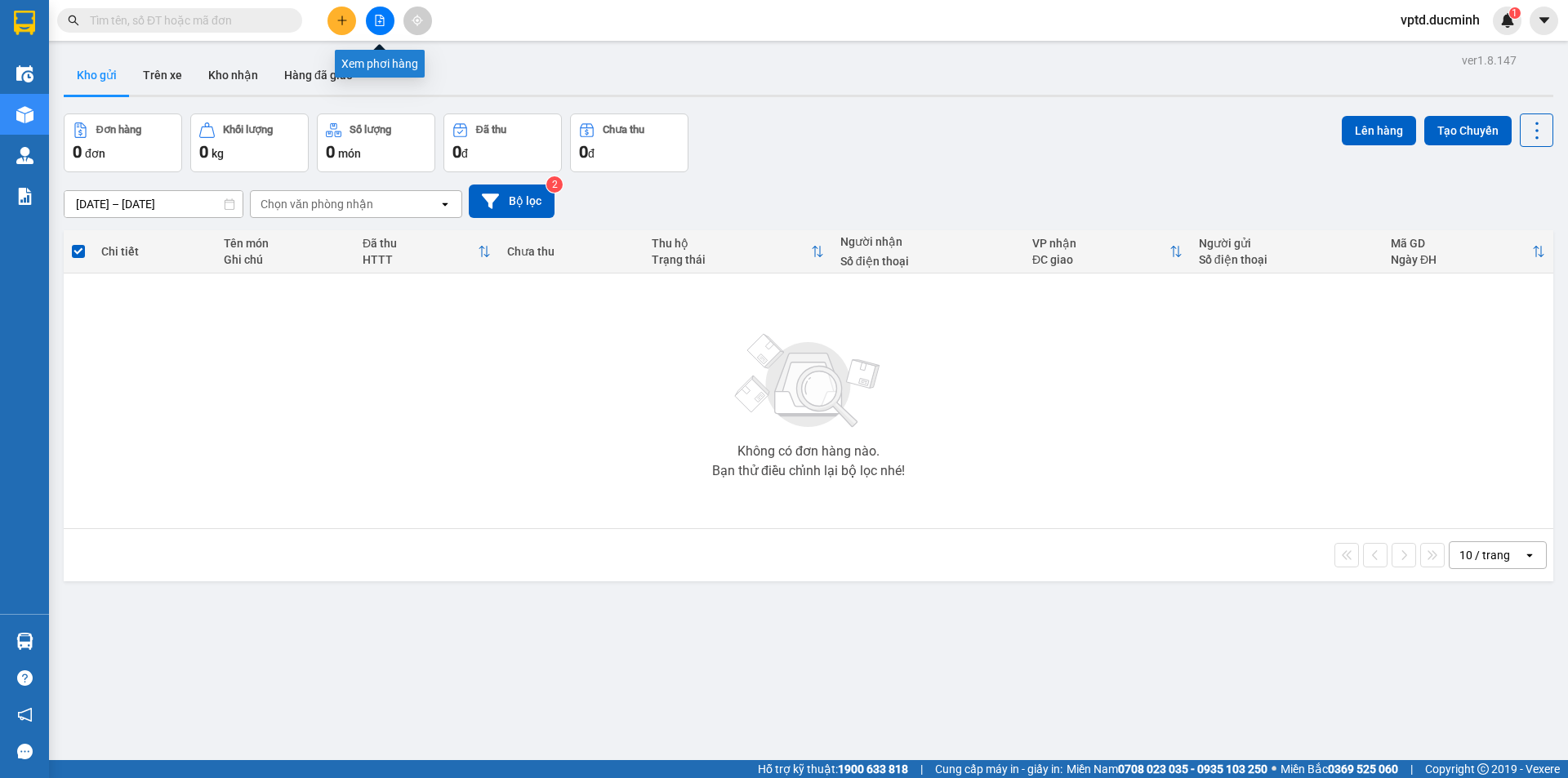
click at [372, 21] on button at bounding box center [381, 21] width 29 height 29
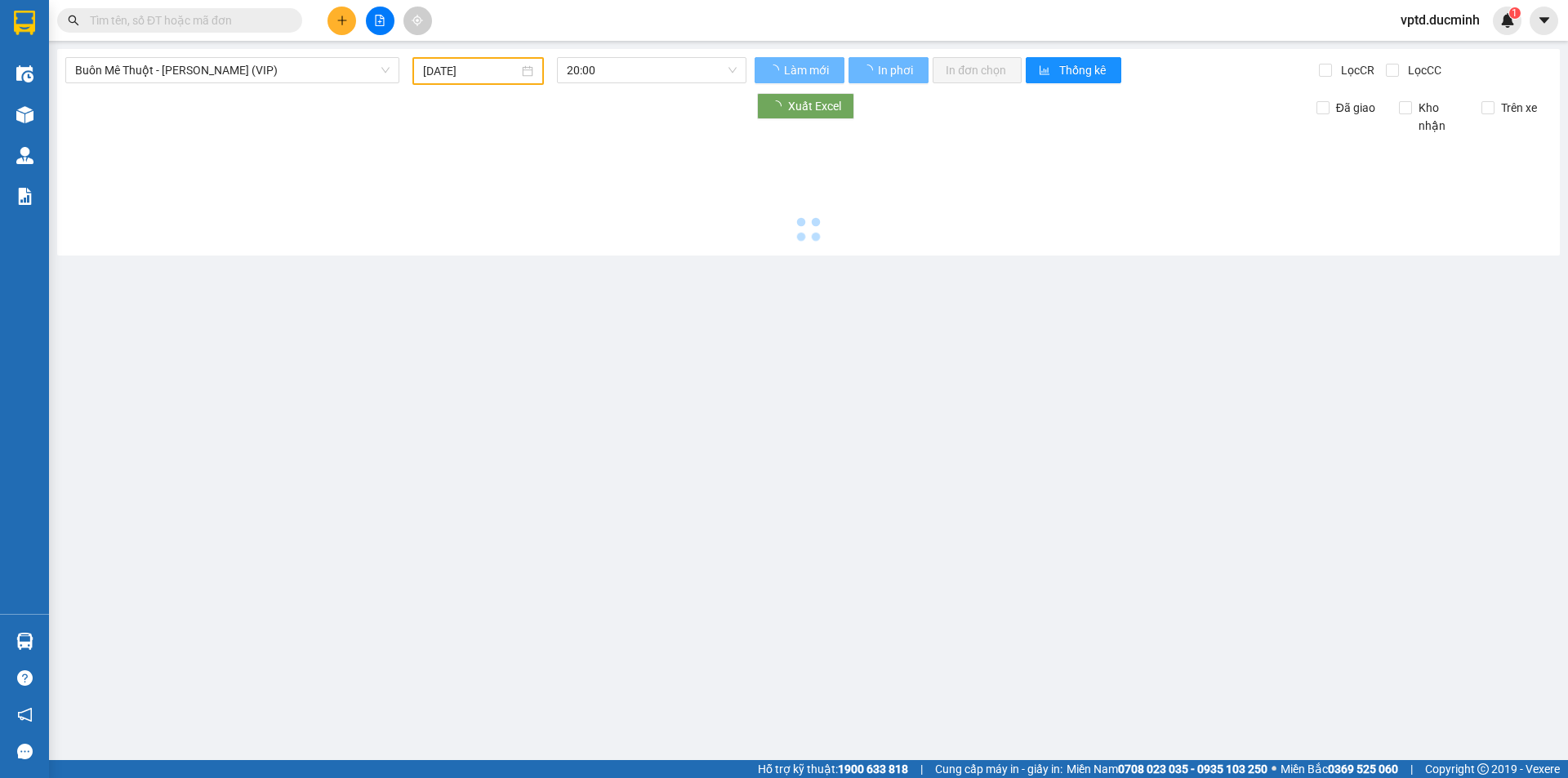
type input "[DATE]"
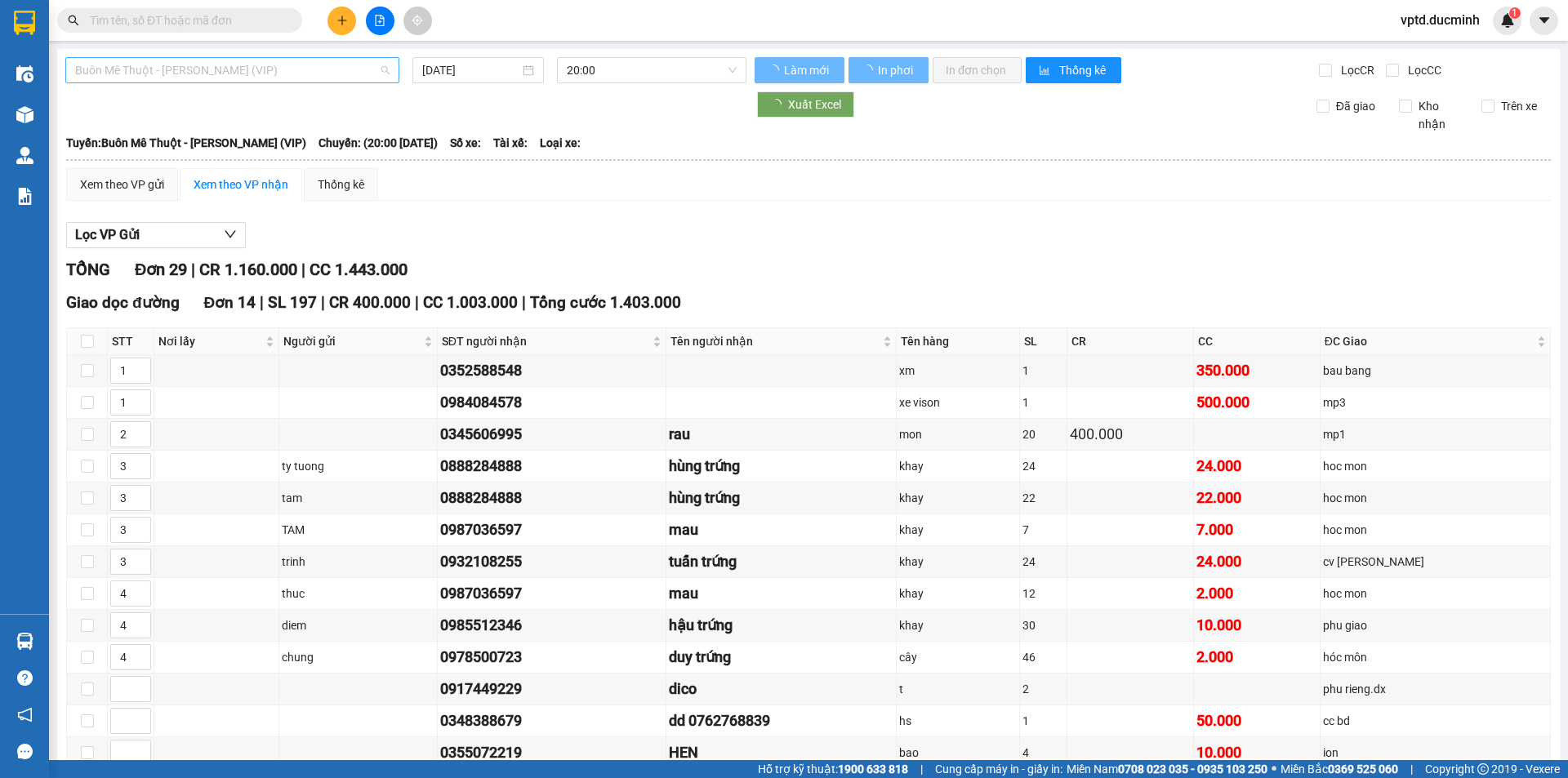
click at [305, 66] on span "Buôn Mê Thuột - [PERSON_NAME] (VIP)" at bounding box center [232, 69] width 315 height 24
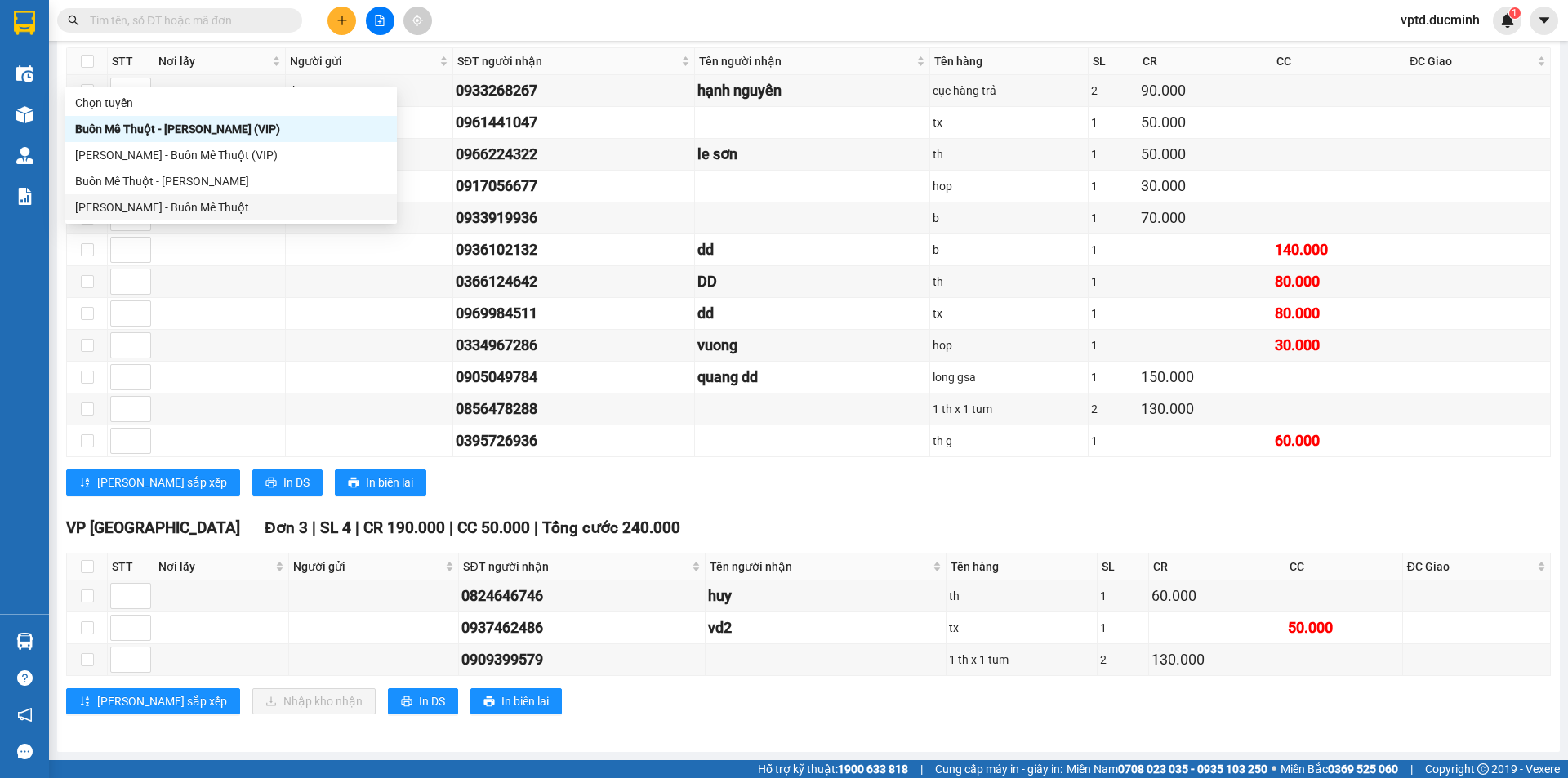
scroll to position [523, 0]
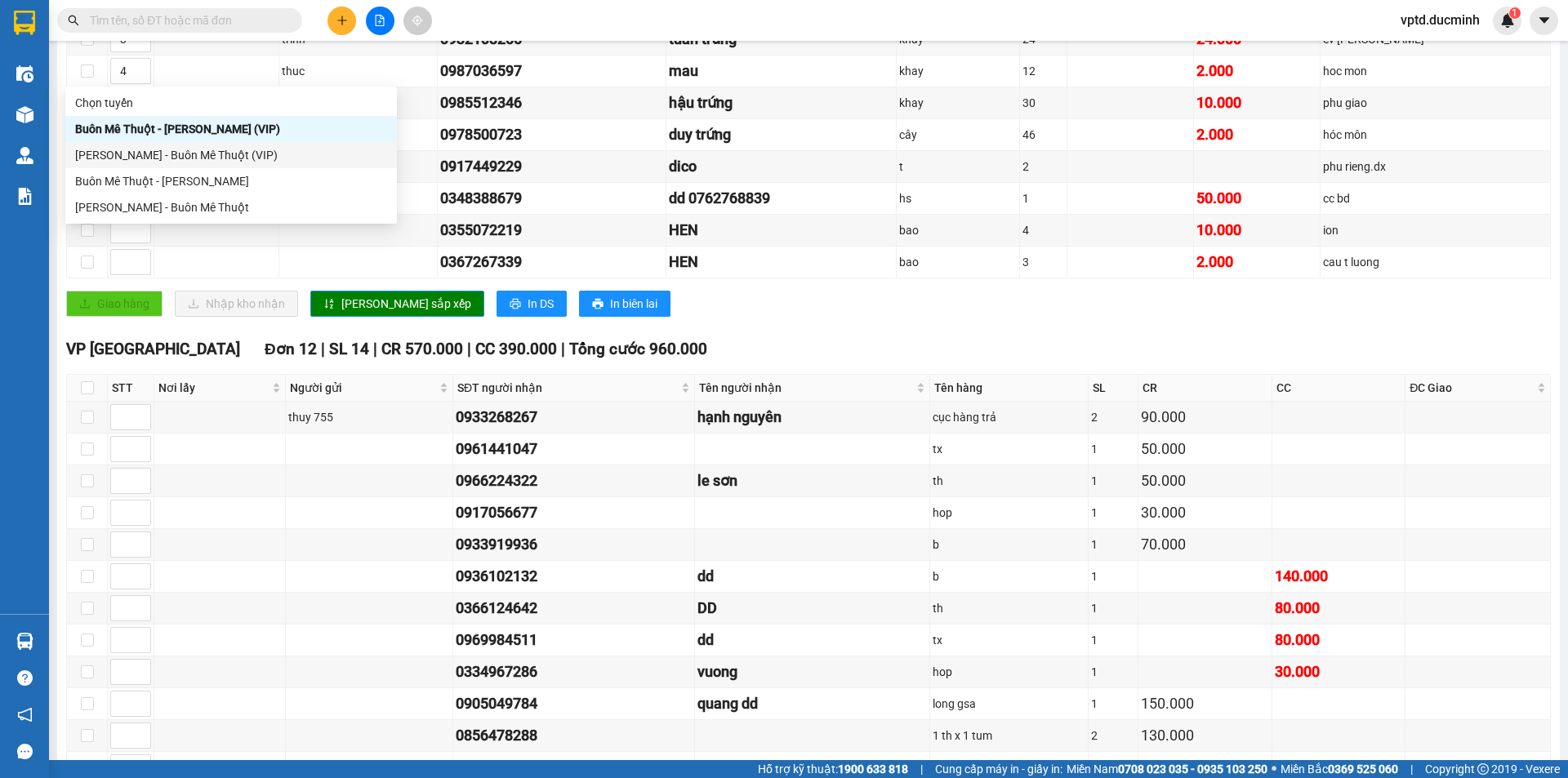
click at [134, 150] on div "[PERSON_NAME] - Buôn Mê Thuột (VIP)" at bounding box center [231, 155] width 312 height 18
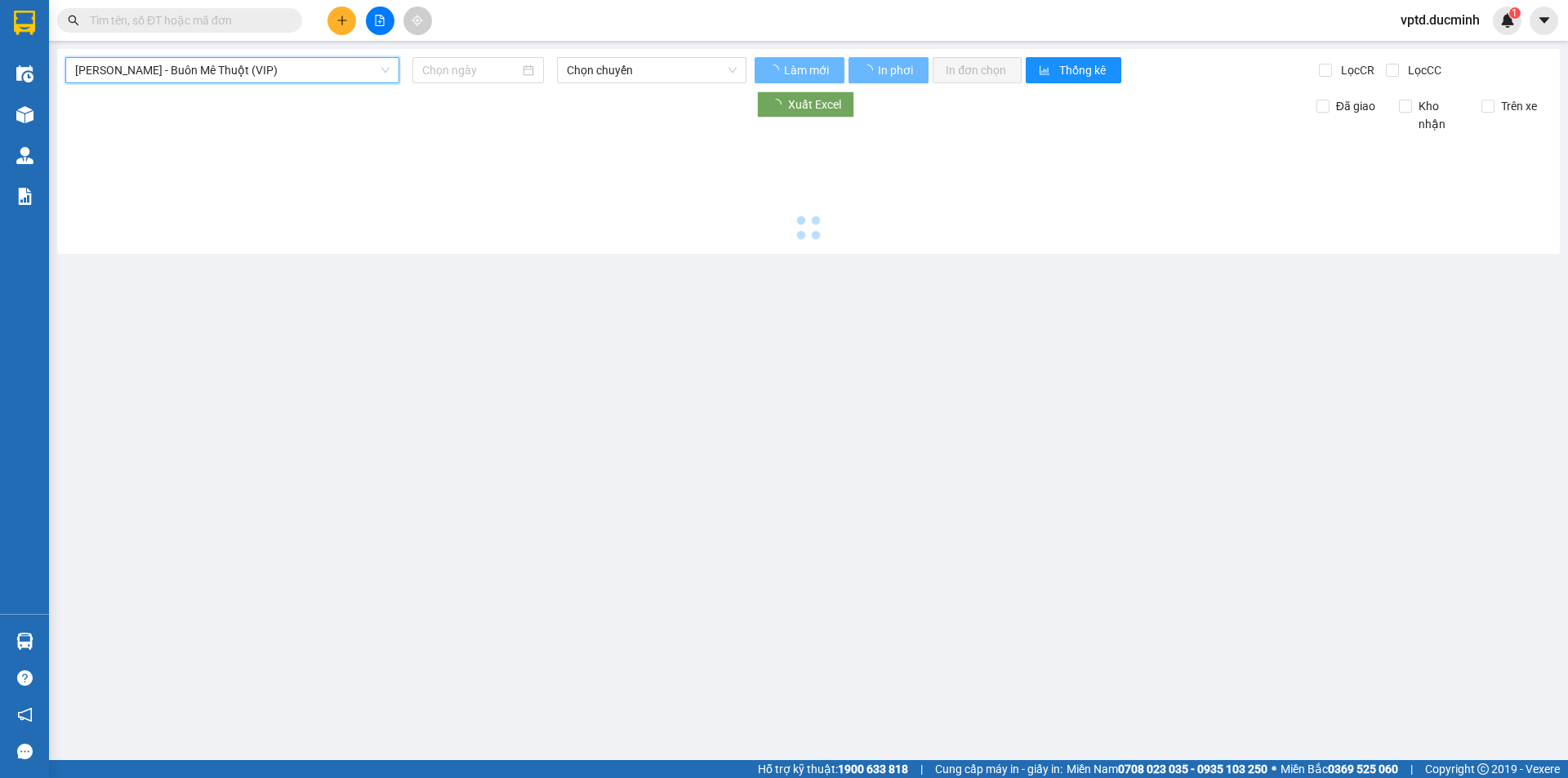
scroll to position [0, 0]
type input "[DATE]"
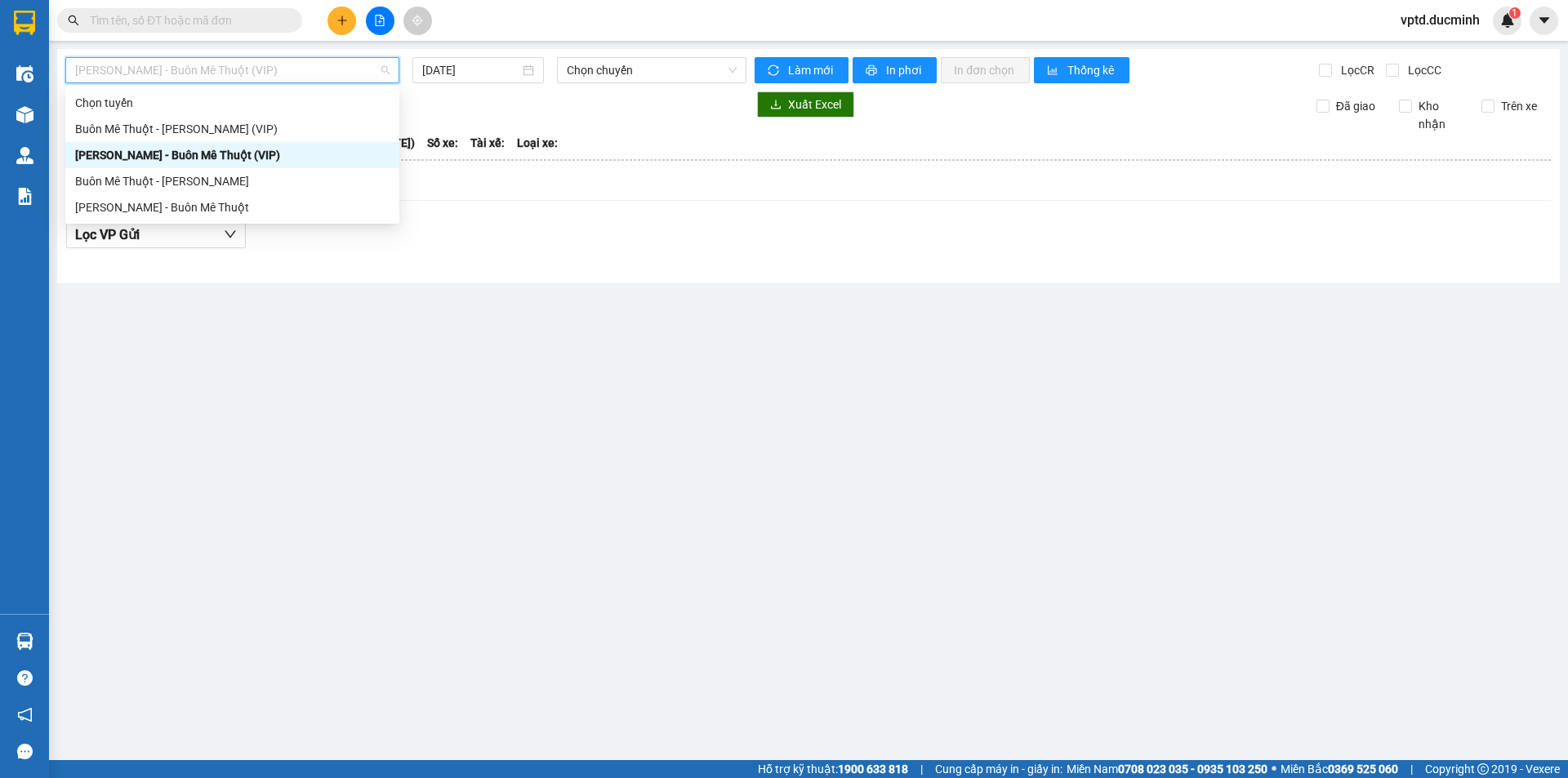
click at [209, 66] on span "[PERSON_NAME] - Buôn Mê Thuột (VIP)" at bounding box center [232, 69] width 315 height 24
click at [160, 207] on div "[PERSON_NAME] - Buôn Mê Thuột" at bounding box center [232, 207] width 315 height 18
type input "[DATE]"
